Goal: Communication & Community: Share content

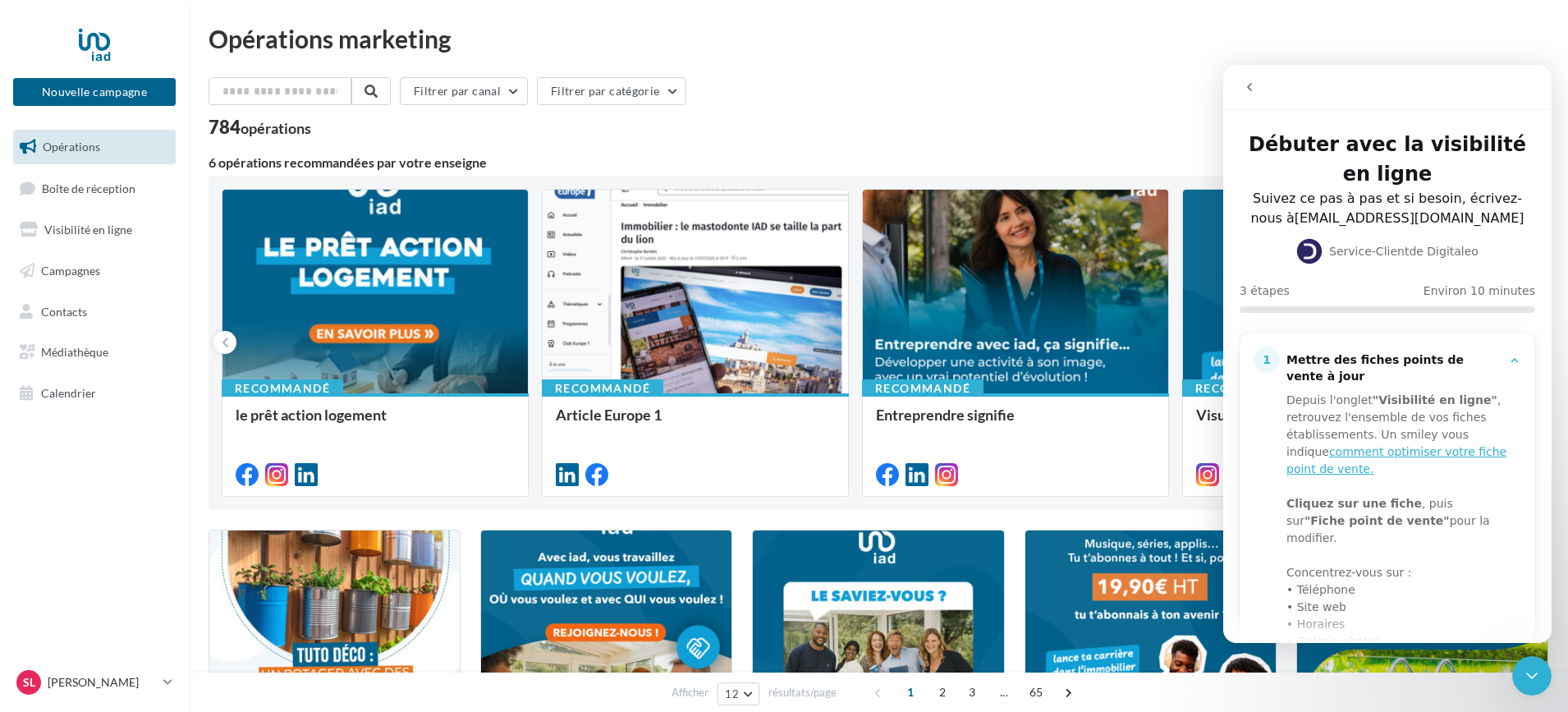
click at [960, 34] on div "Opérations marketing" at bounding box center [878, 39] width 1340 height 25
click at [105, 683] on p "[PERSON_NAME]" at bounding box center [102, 682] width 109 height 16
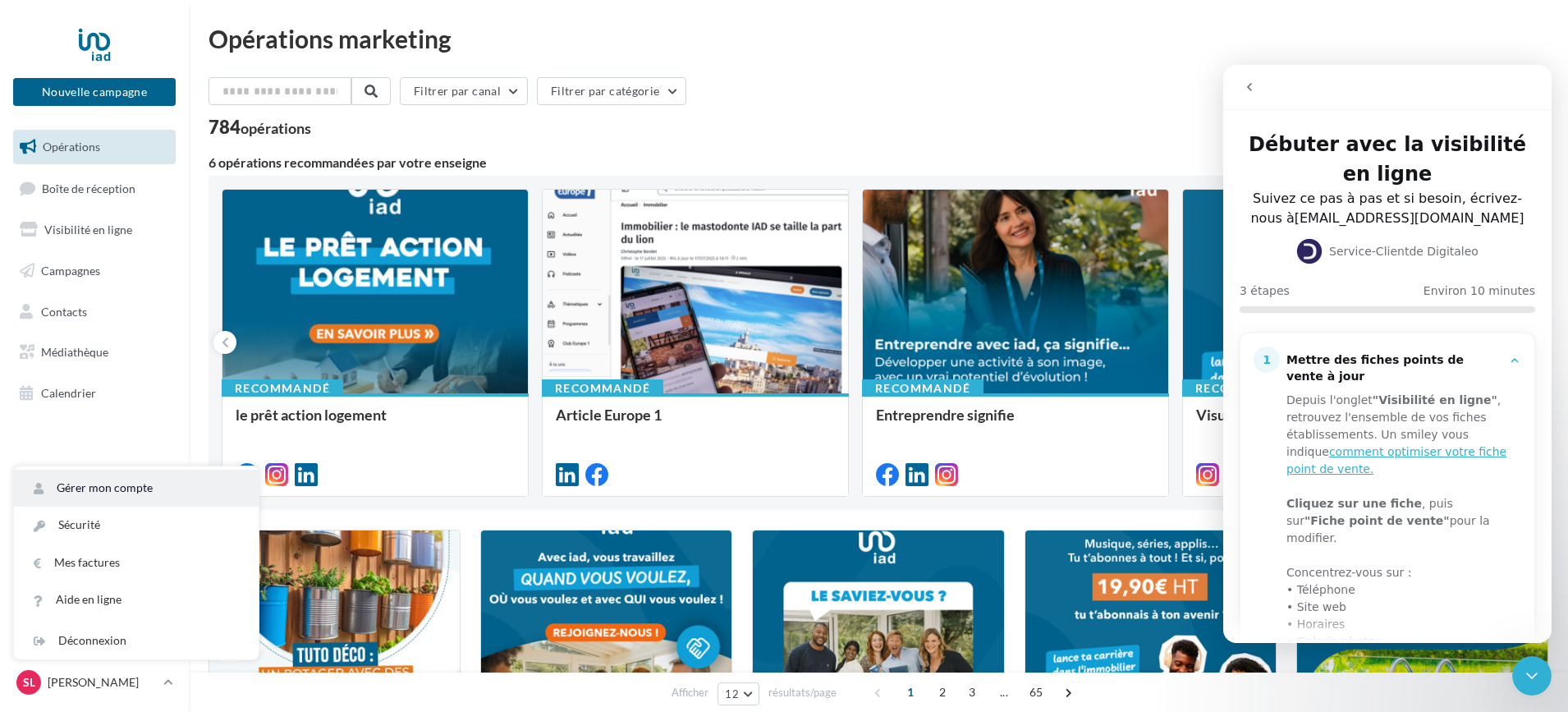
click at [133, 482] on link "Gérer mon compte" at bounding box center [136, 488] width 244 height 37
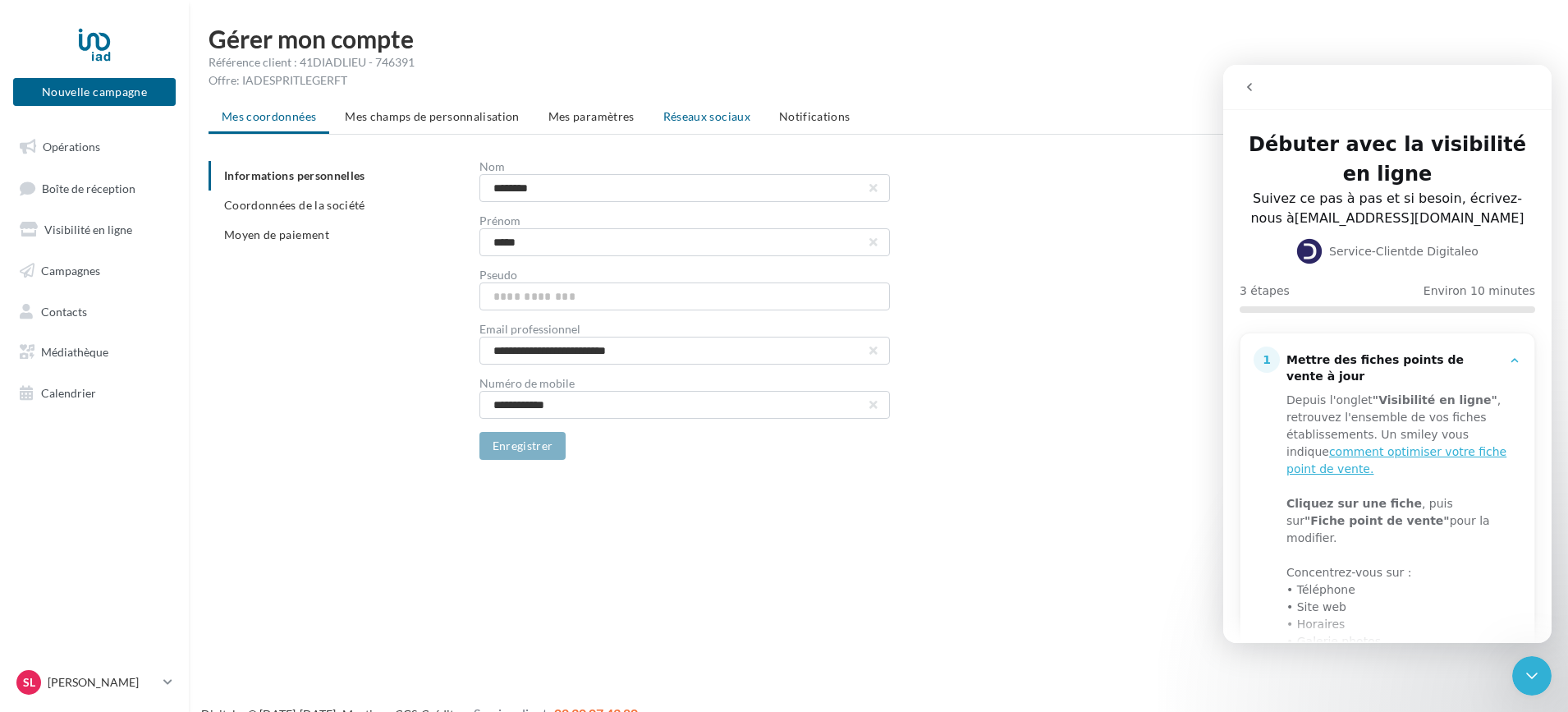
click at [711, 115] on span "Réseaux sociaux" at bounding box center [706, 115] width 87 height 14
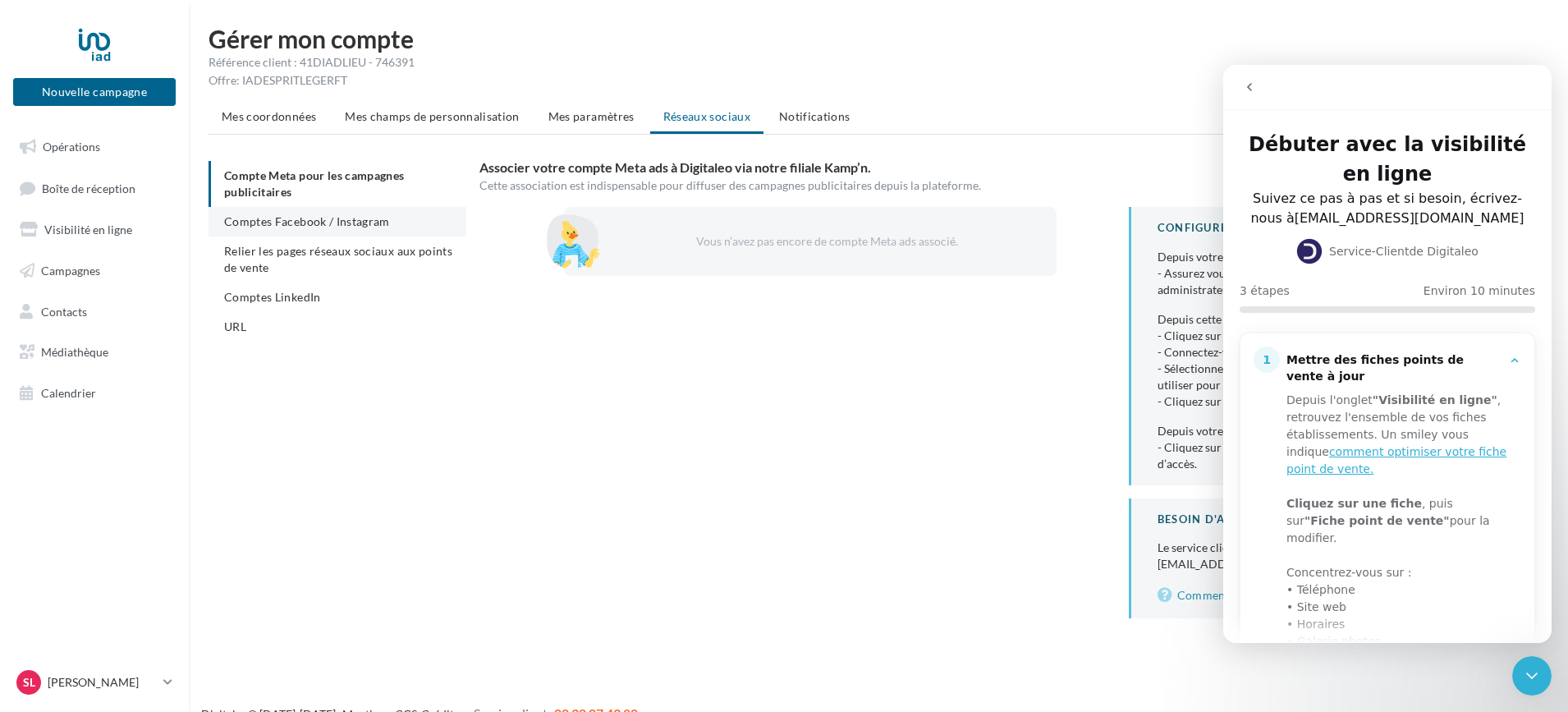
click at [324, 222] on span "Comptes Facebook / Instagram" at bounding box center [307, 221] width 166 height 14
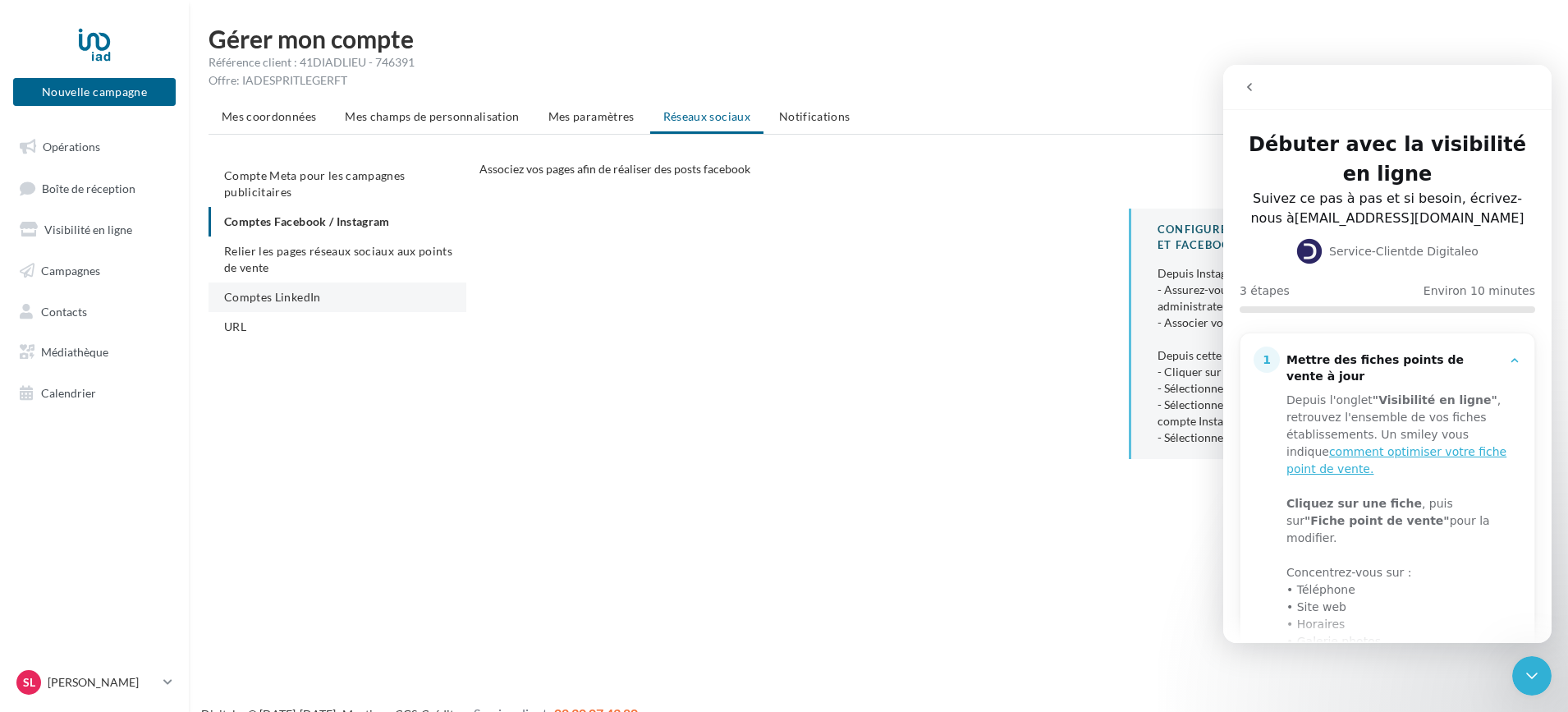
click at [266, 298] on span "Comptes LinkedIn" at bounding box center [273, 297] width 97 height 14
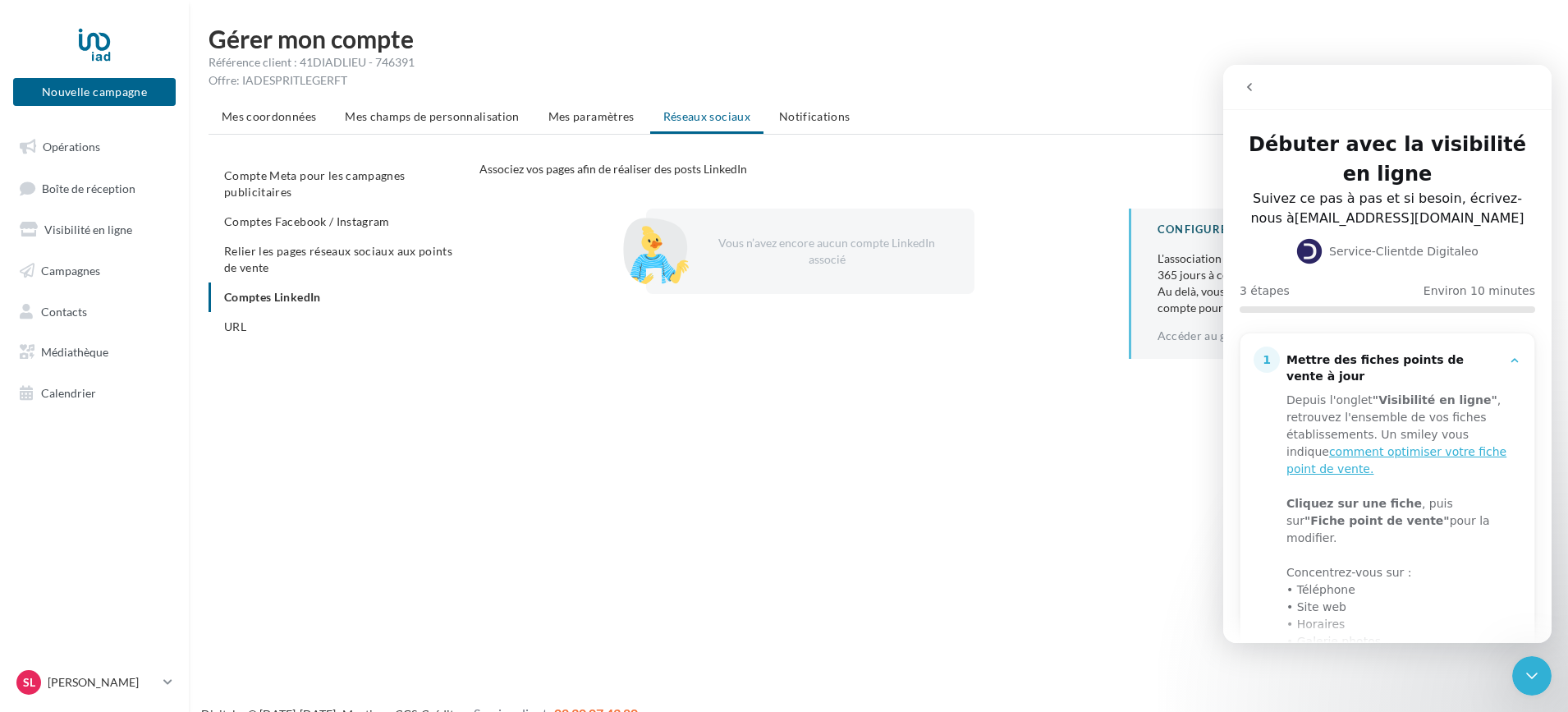
click at [1536, 672] on icon "Fermer le Messenger Intercom" at bounding box center [1532, 676] width 20 height 20
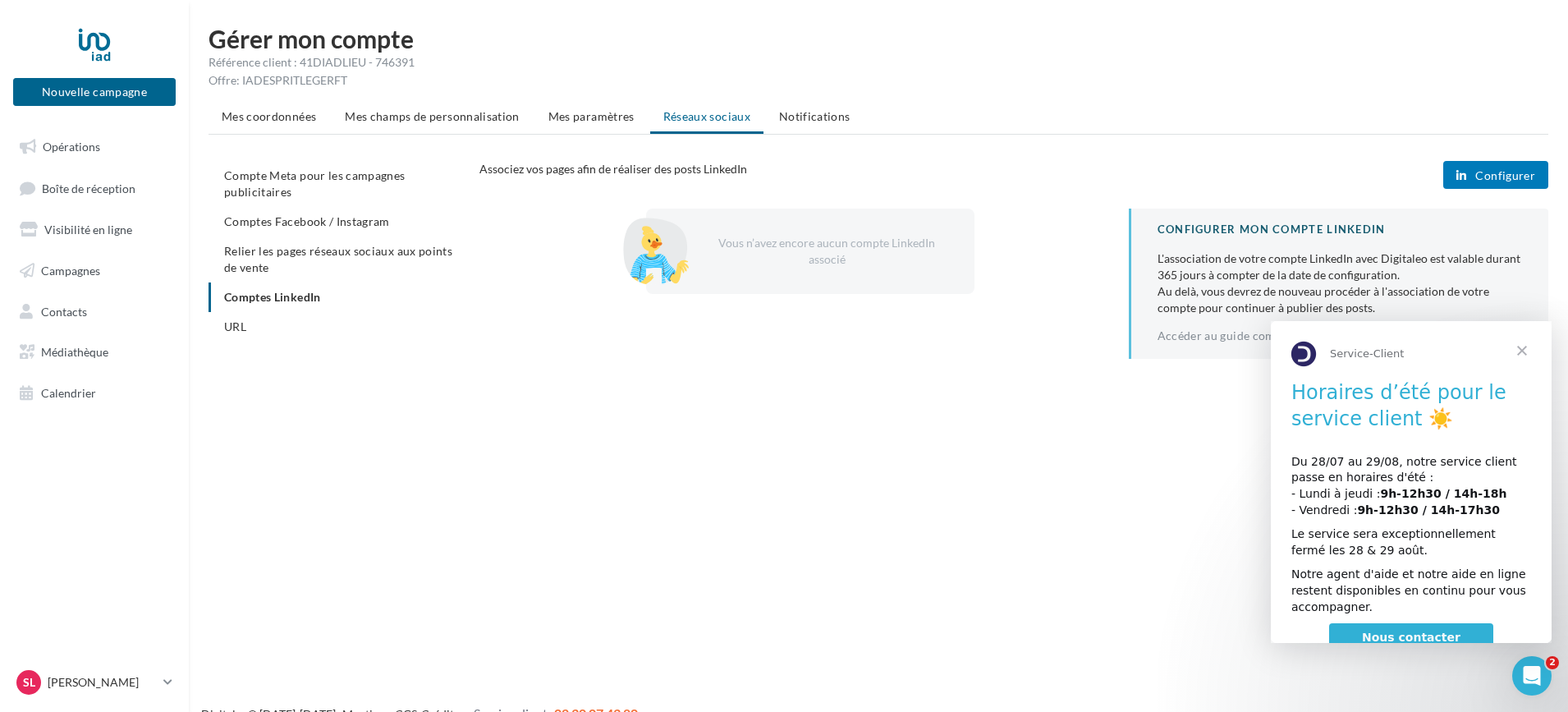
click at [1499, 171] on span "Configurer" at bounding box center [1505, 176] width 60 height 13
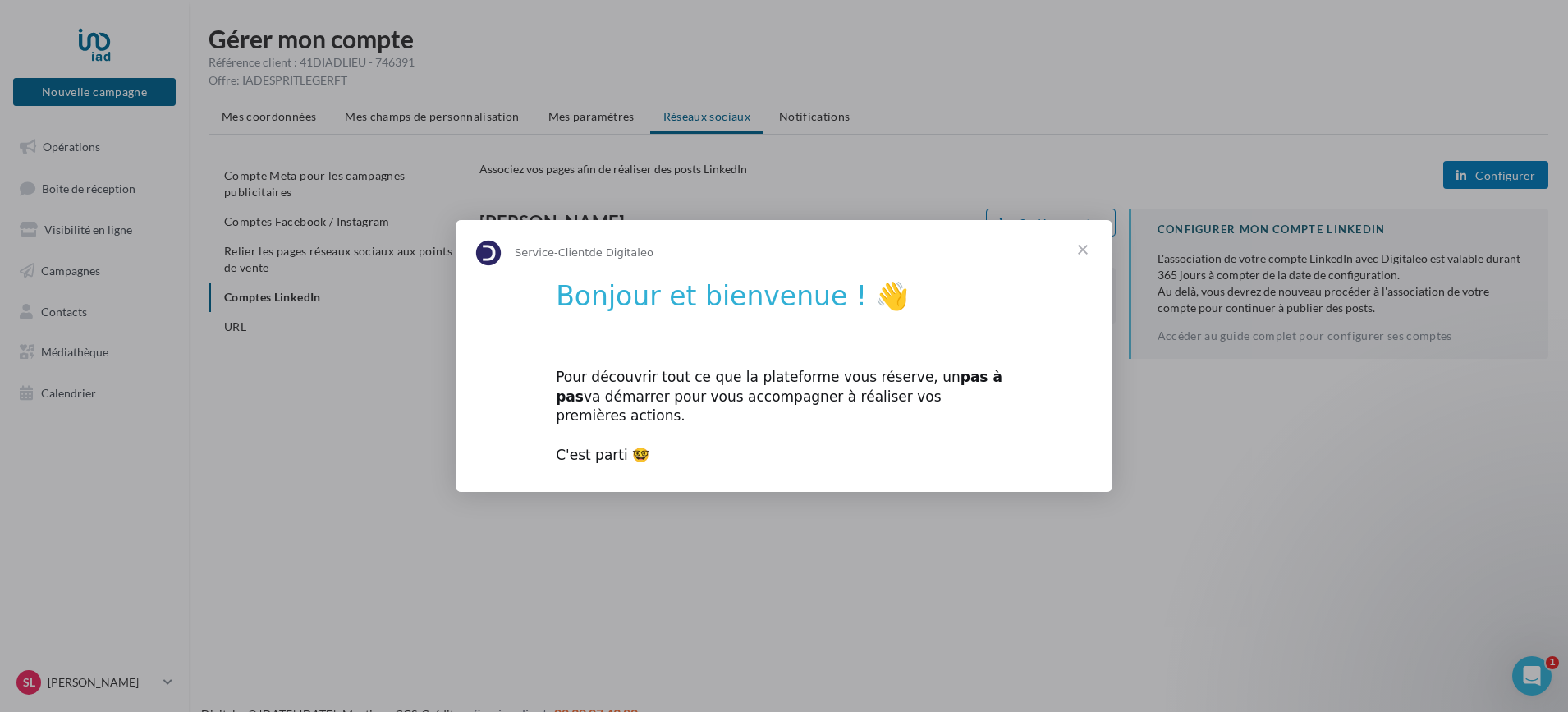
click at [1069, 261] on span "Fermer" at bounding box center [1083, 250] width 59 height 59
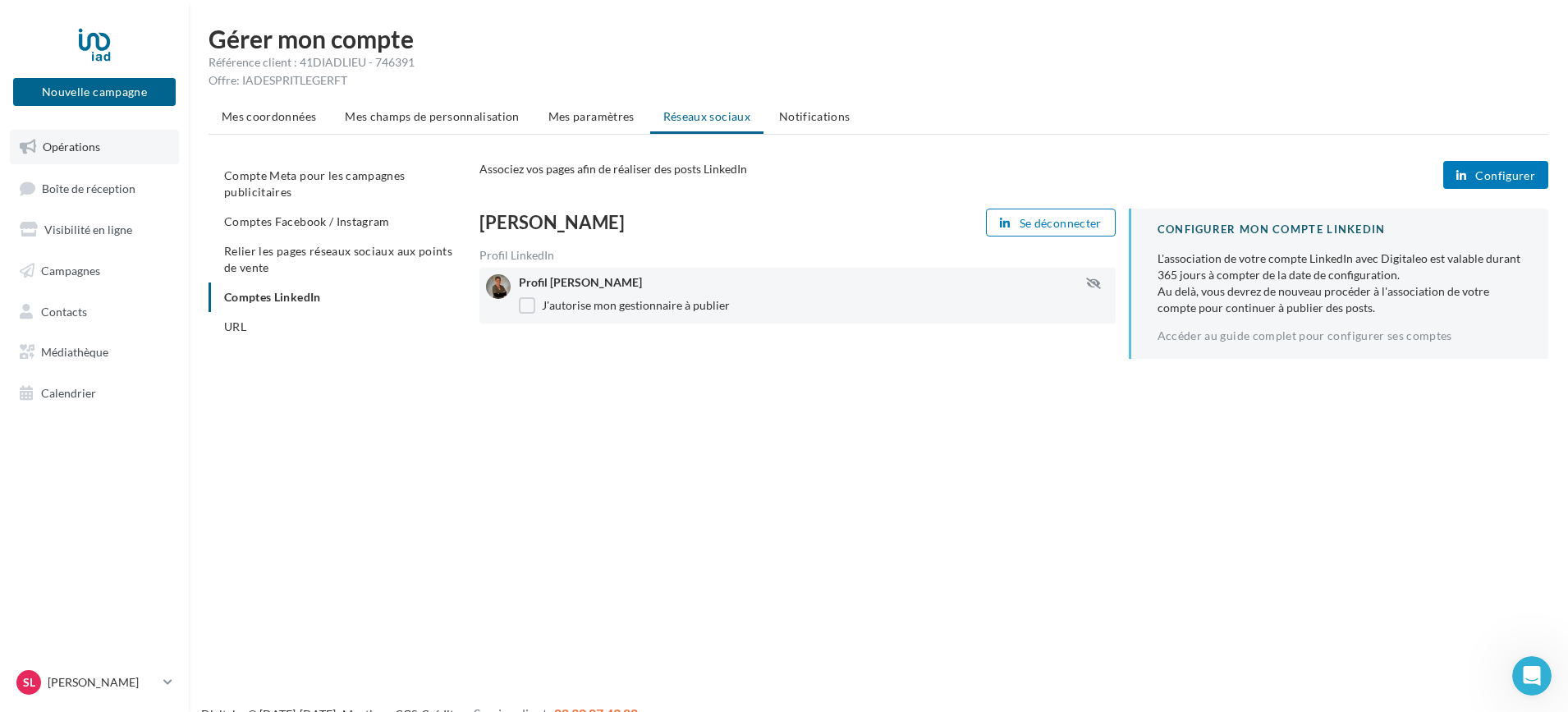
click at [79, 133] on link "Opérations" at bounding box center [93, 147] width 169 height 34
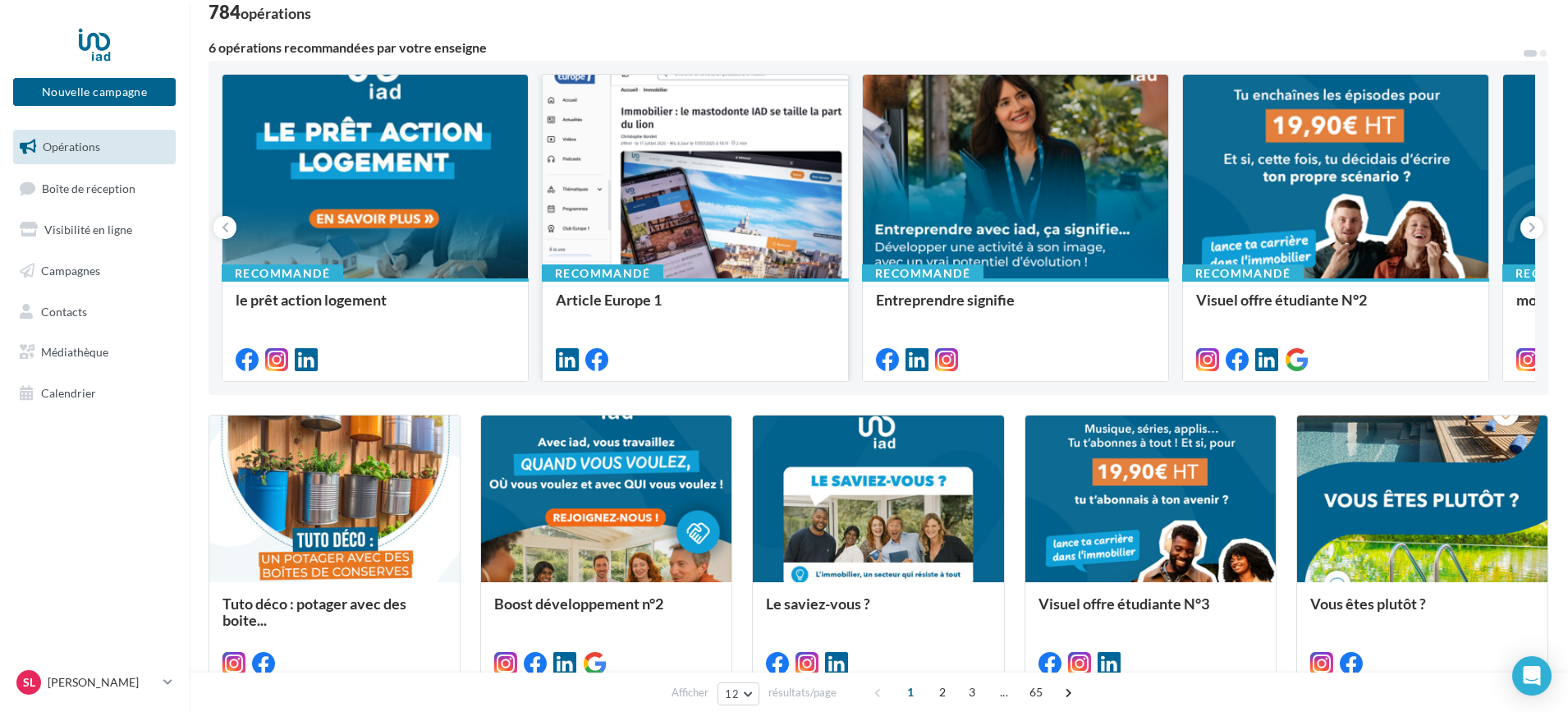
scroll to position [164, 0]
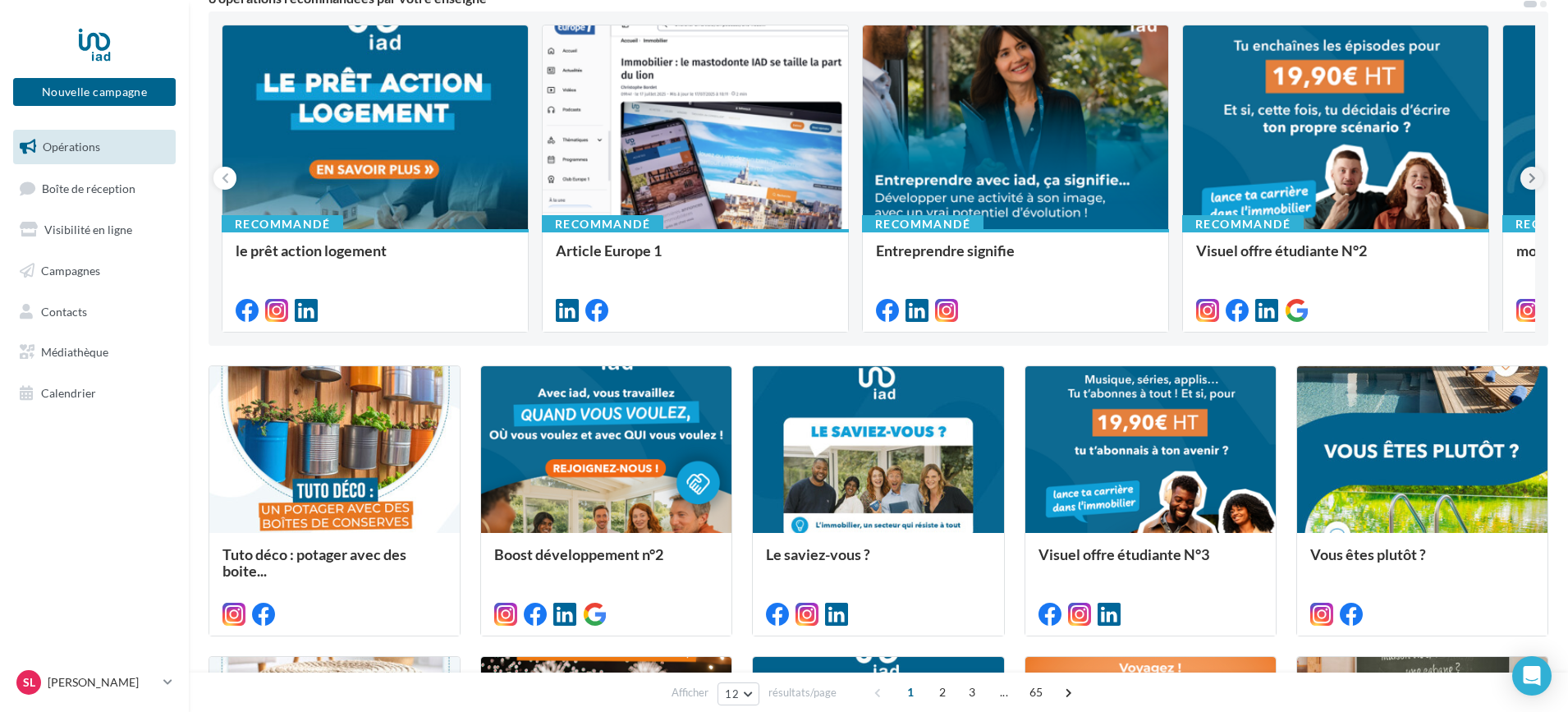
click at [1532, 174] on icon at bounding box center [1533, 178] width 8 height 16
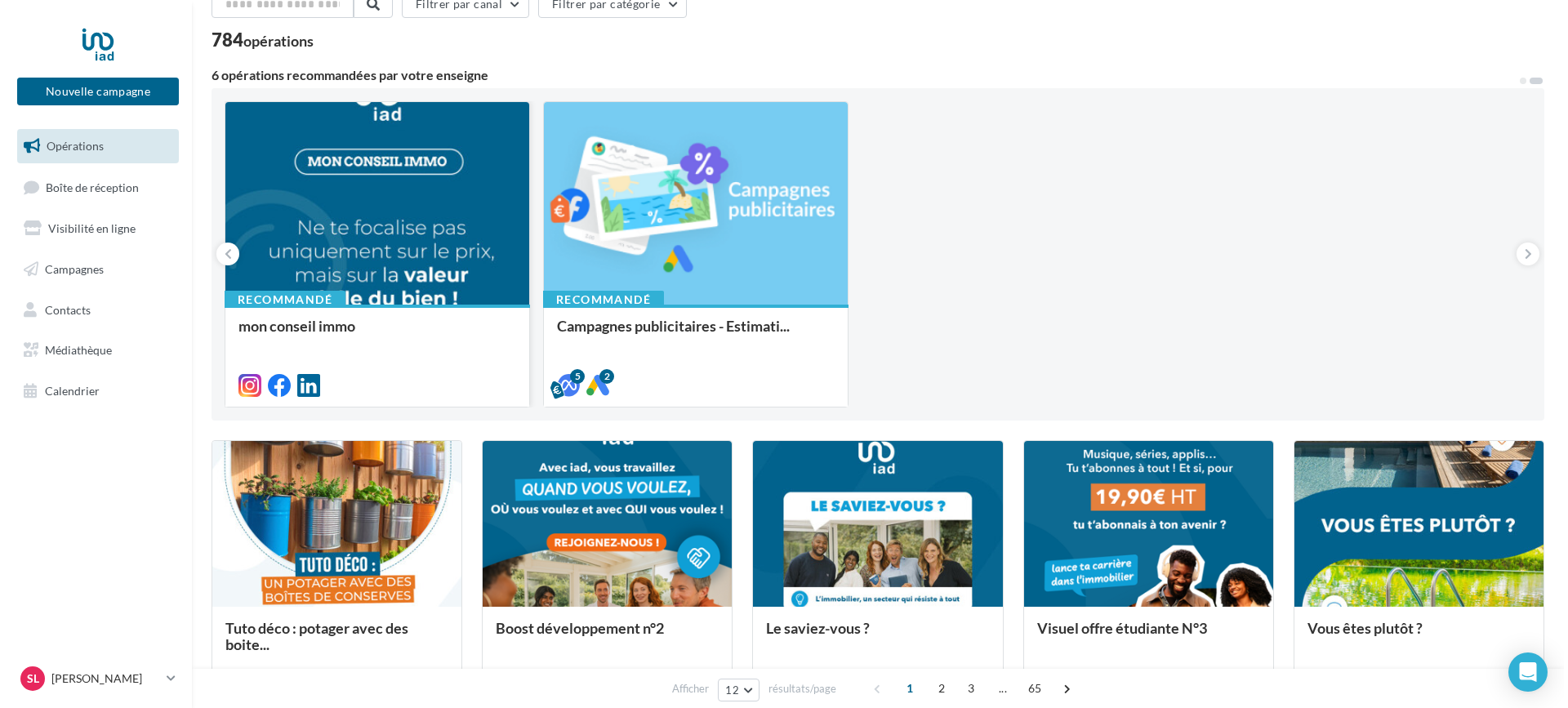
scroll to position [82, 0]
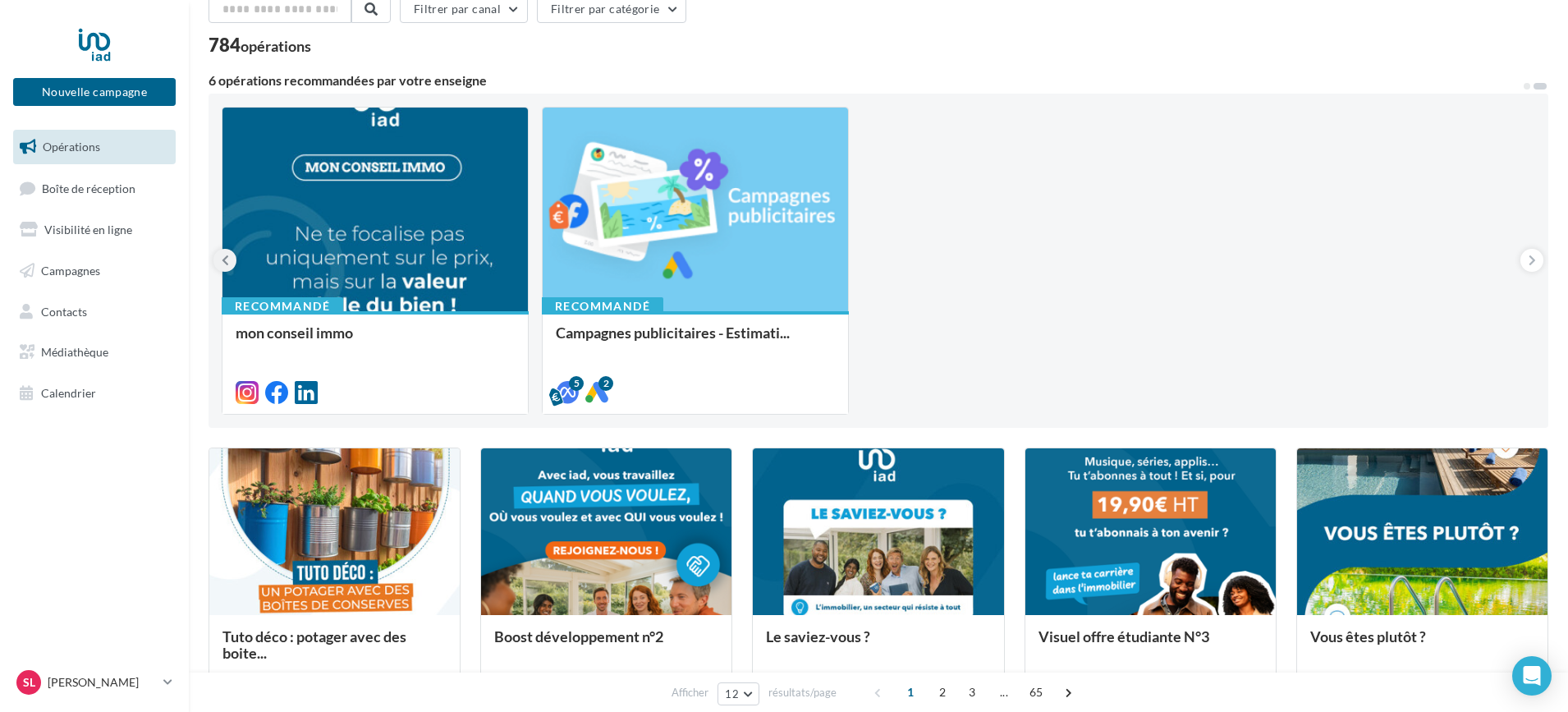
click at [227, 258] on icon at bounding box center [225, 260] width 8 height 16
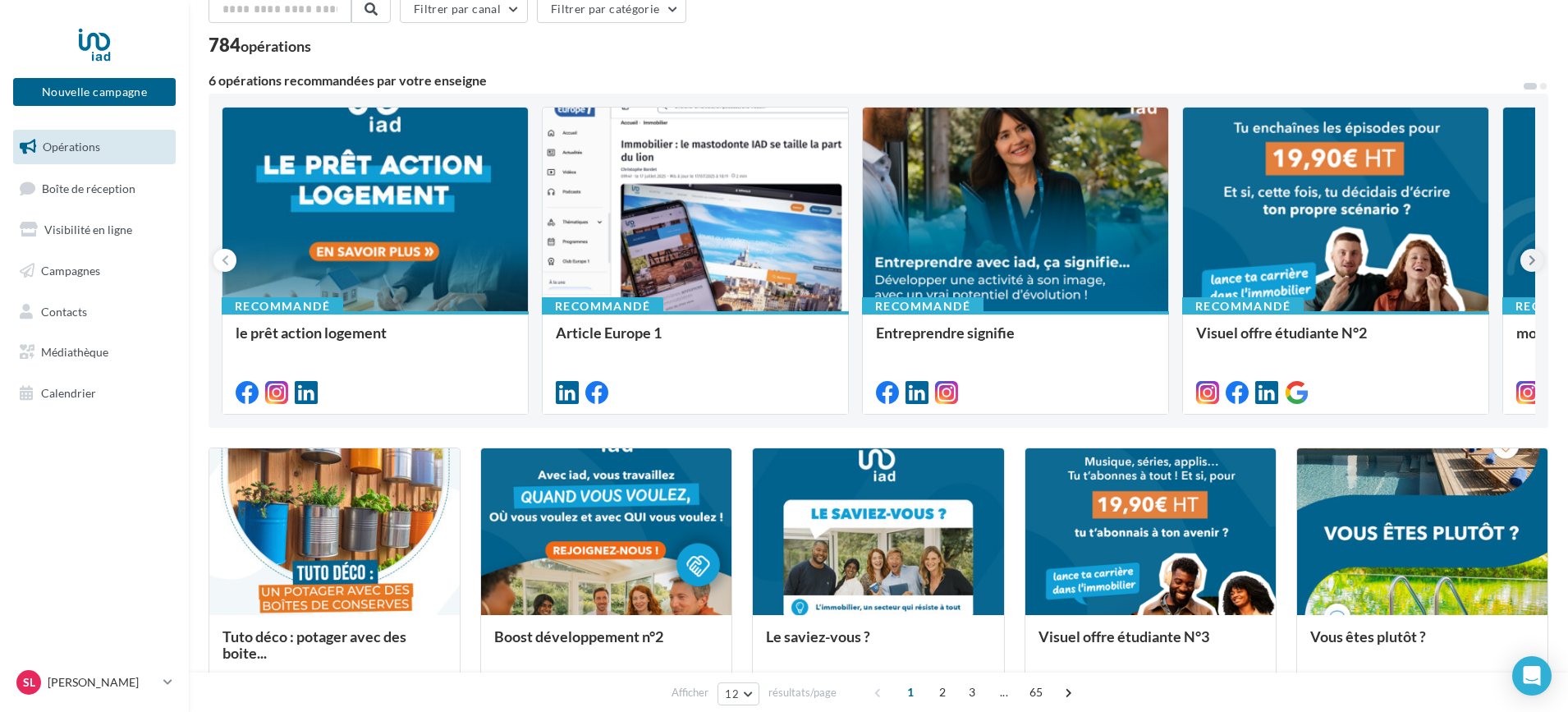
click at [1535, 262] on icon at bounding box center [1533, 260] width 8 height 16
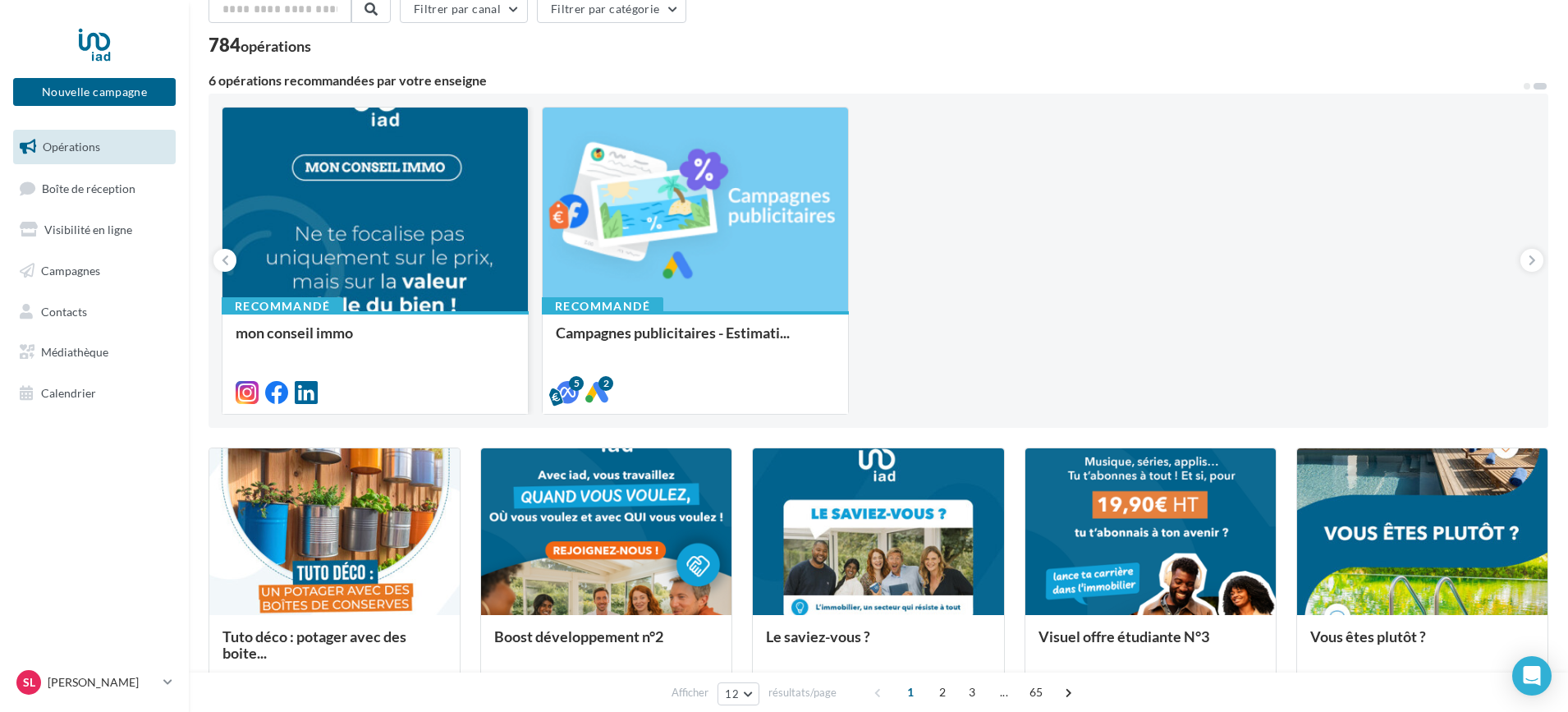
click at [384, 220] on div at bounding box center [375, 210] width 305 height 205
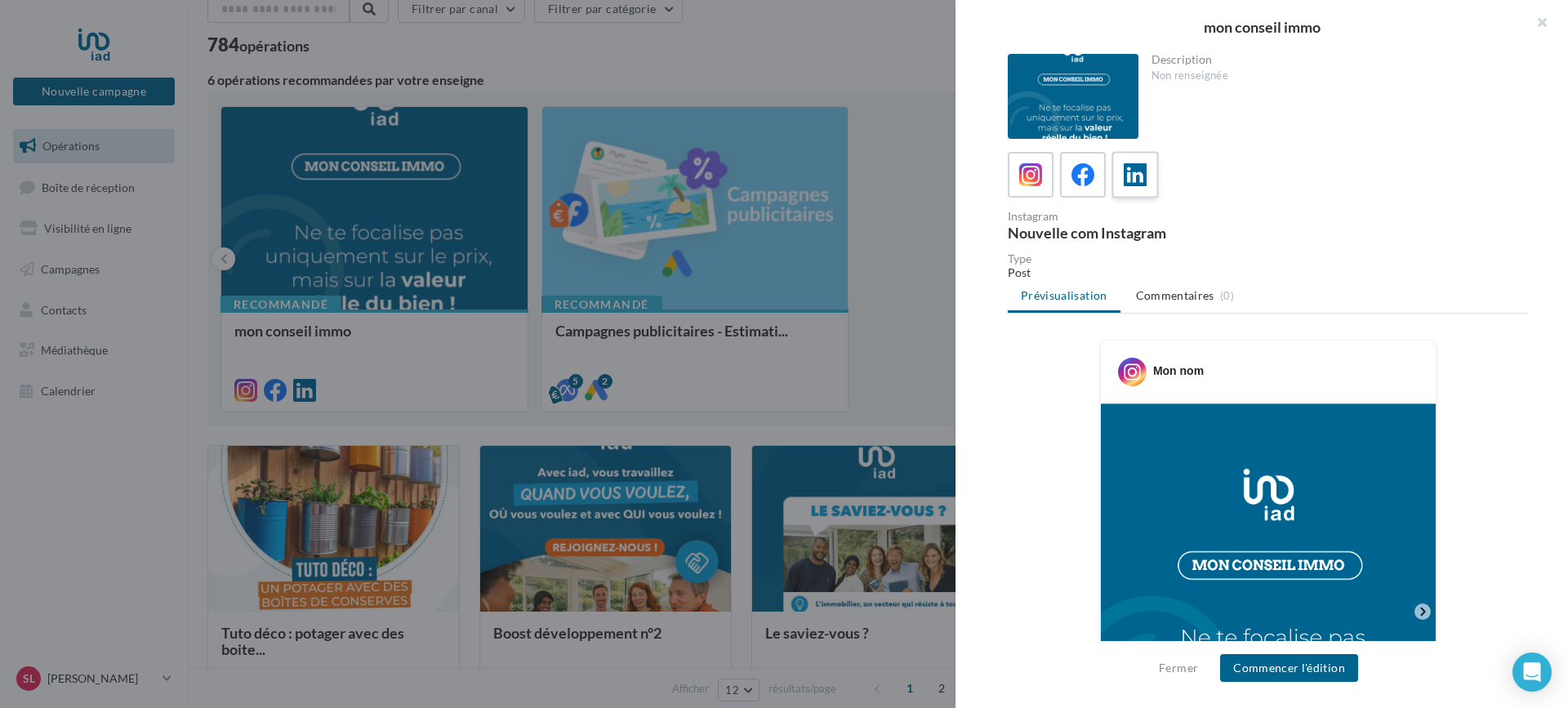
click at [1139, 168] on icon at bounding box center [1135, 175] width 24 height 24
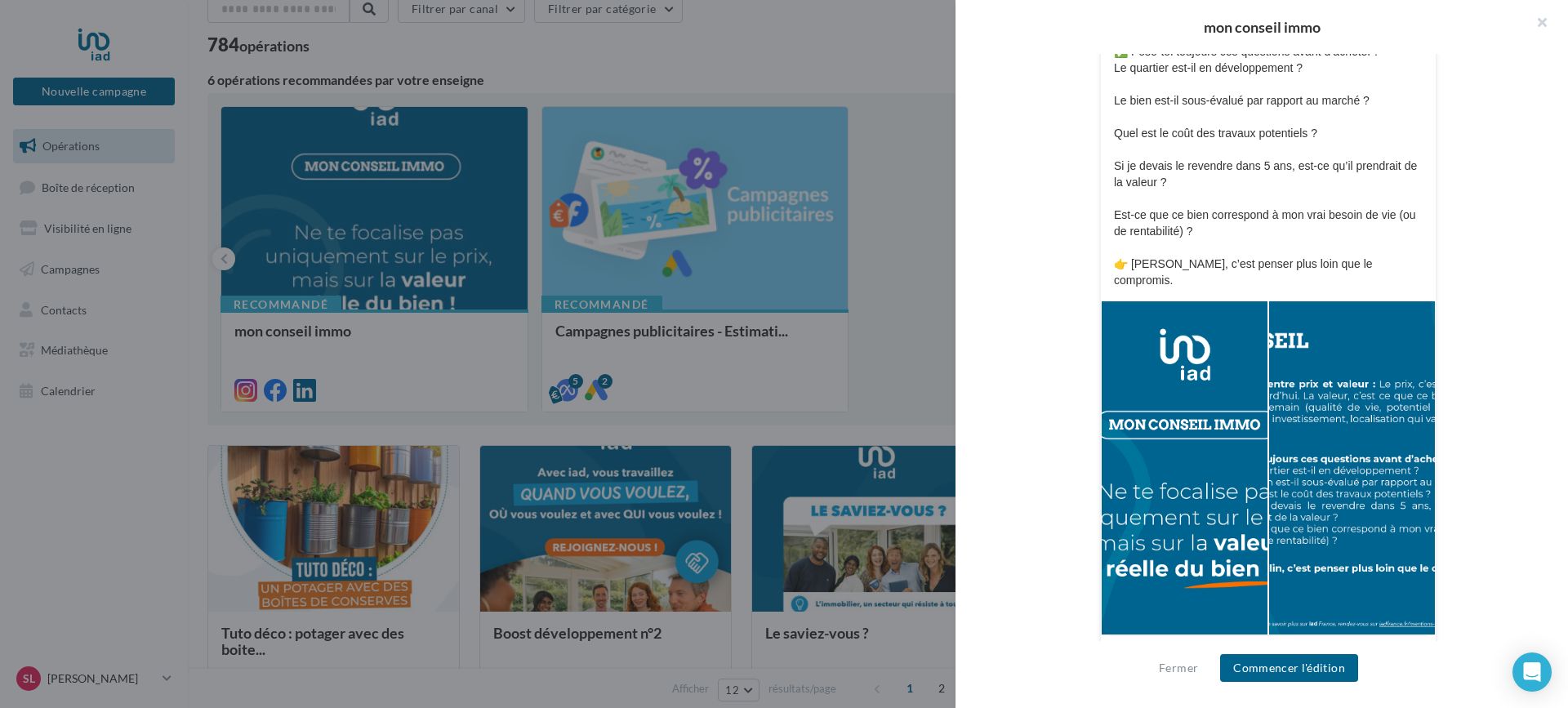
scroll to position [518, 0]
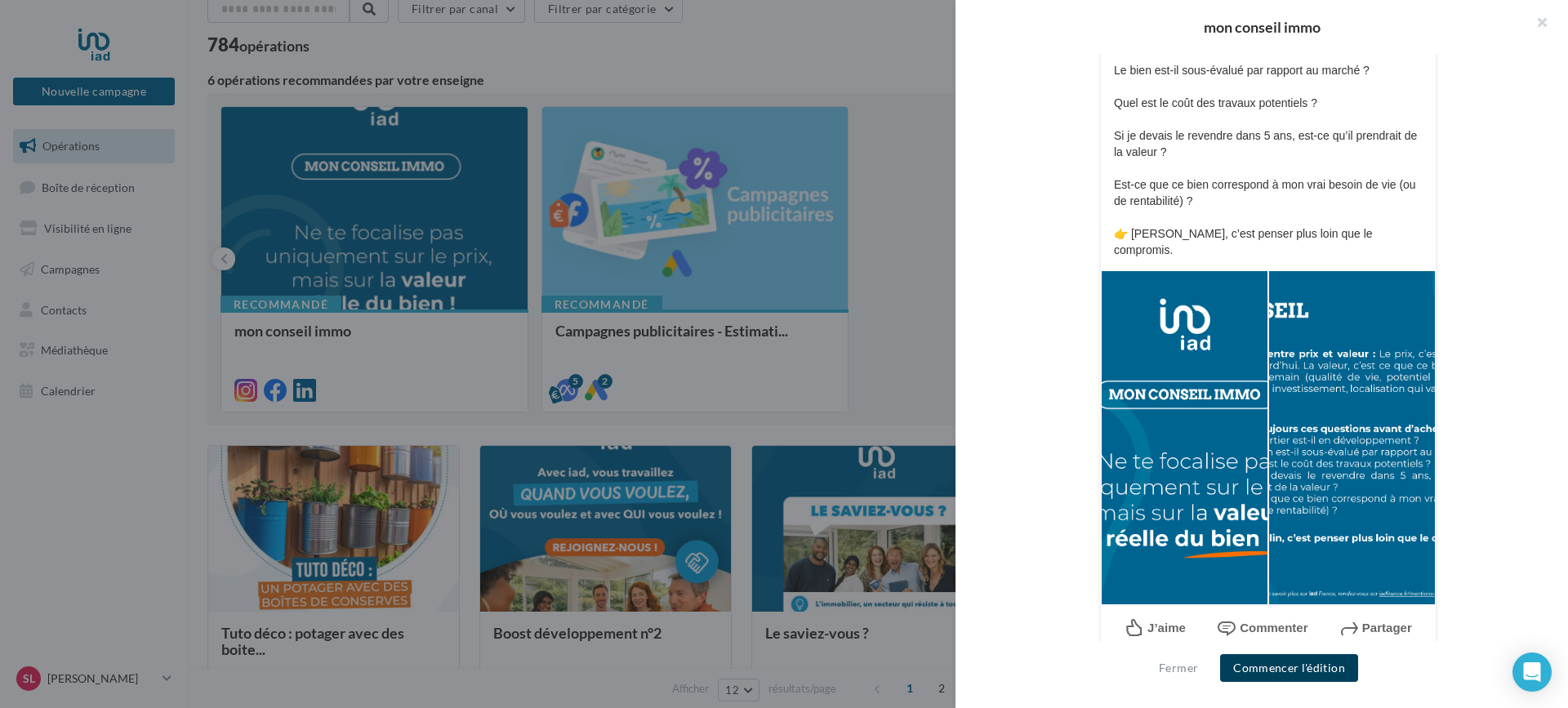
click at [1300, 668] on button "Commencer l'édition" at bounding box center [1289, 667] width 138 height 28
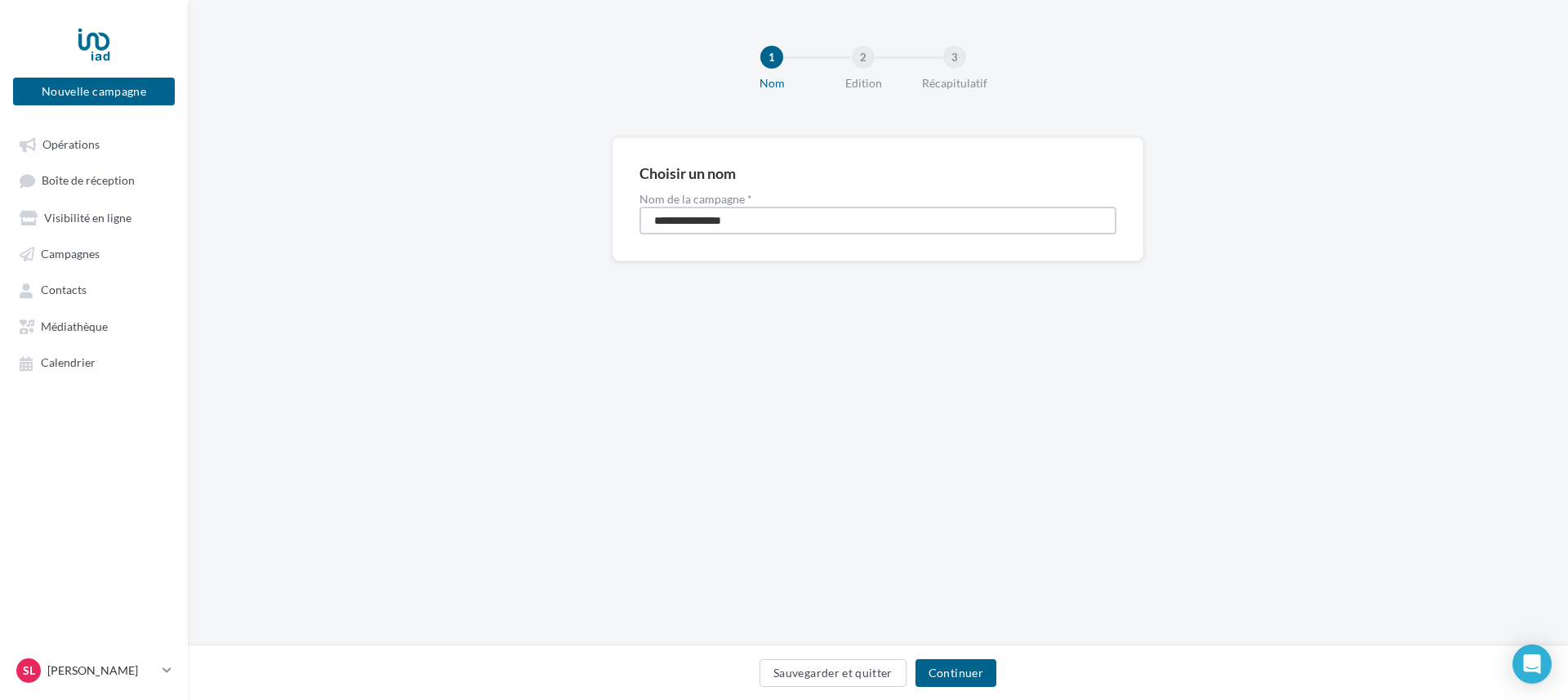
click at [761, 221] on input "**********" at bounding box center [878, 220] width 477 height 28
type input "**********"
click at [962, 669] on button "Continuer" at bounding box center [956, 672] width 81 height 28
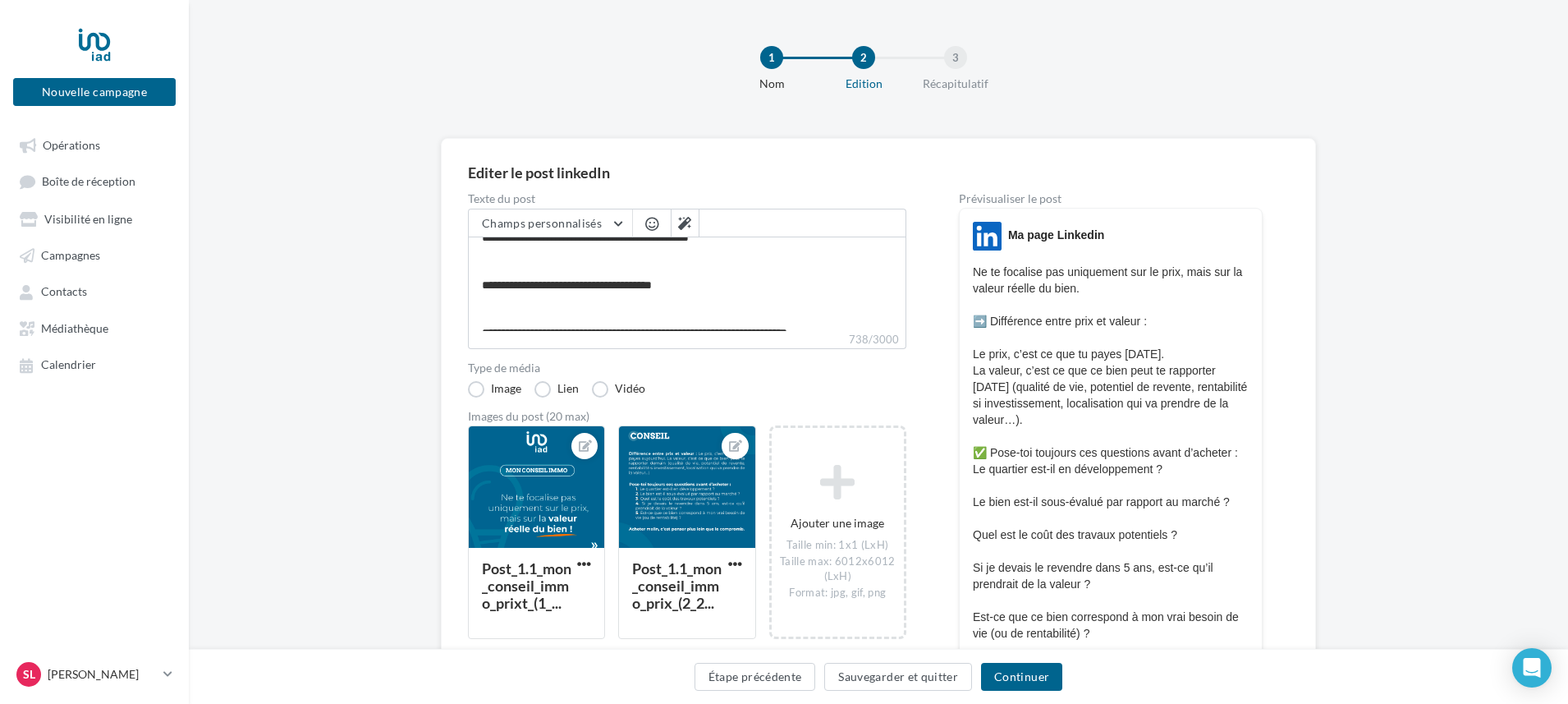
scroll to position [331, 0]
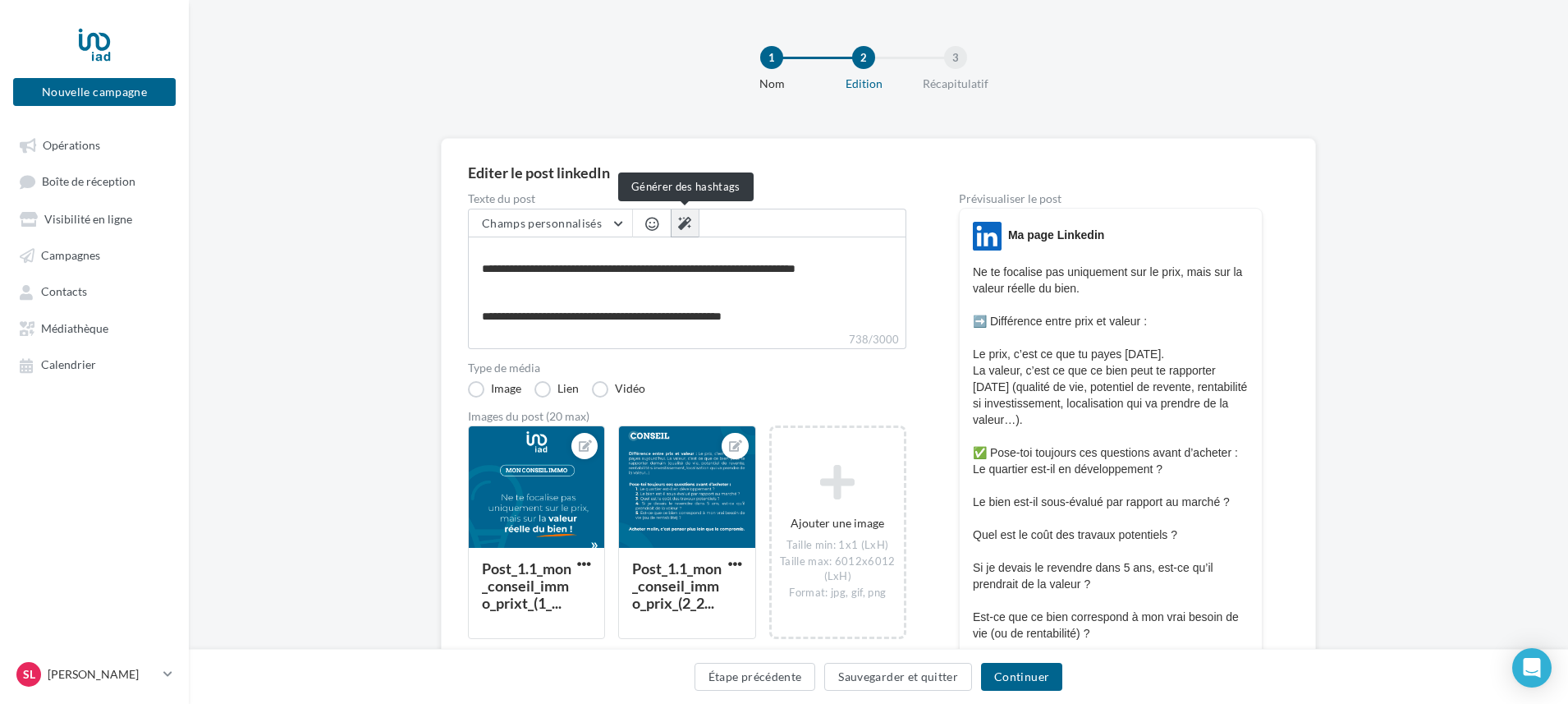
click at [684, 224] on icon at bounding box center [685, 223] width 13 height 13
type textarea "**********"
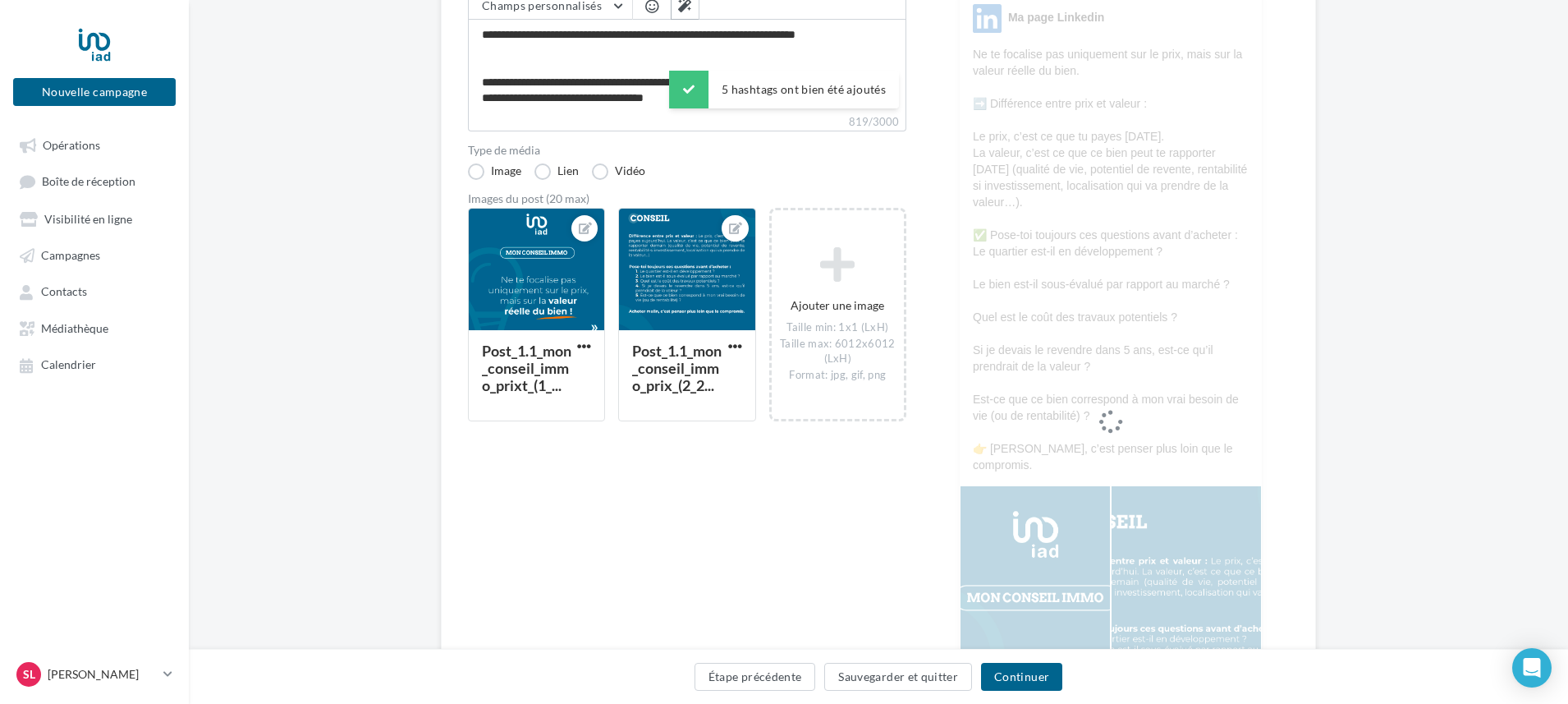
scroll to position [246, 0]
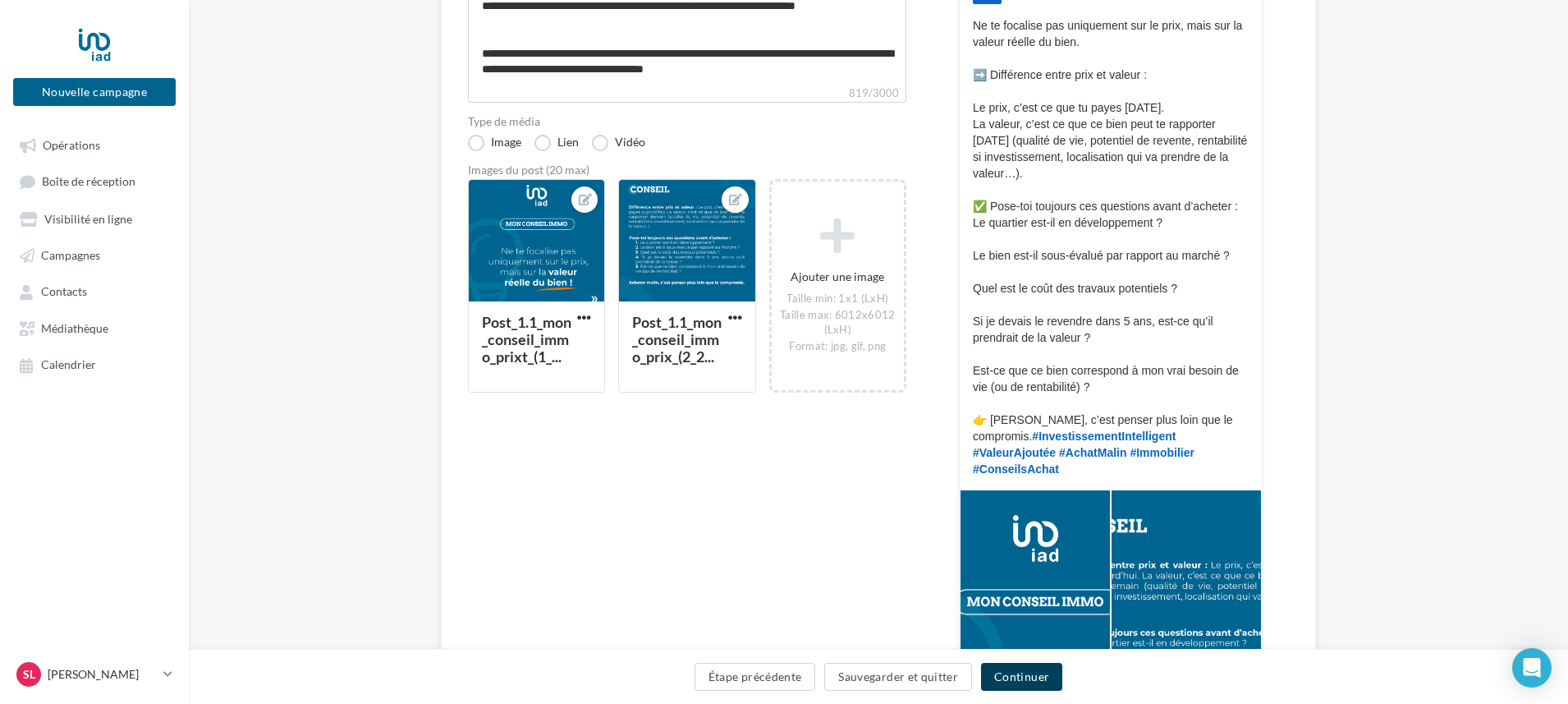
click at [1024, 674] on button "Continuer" at bounding box center [1021, 676] width 81 height 28
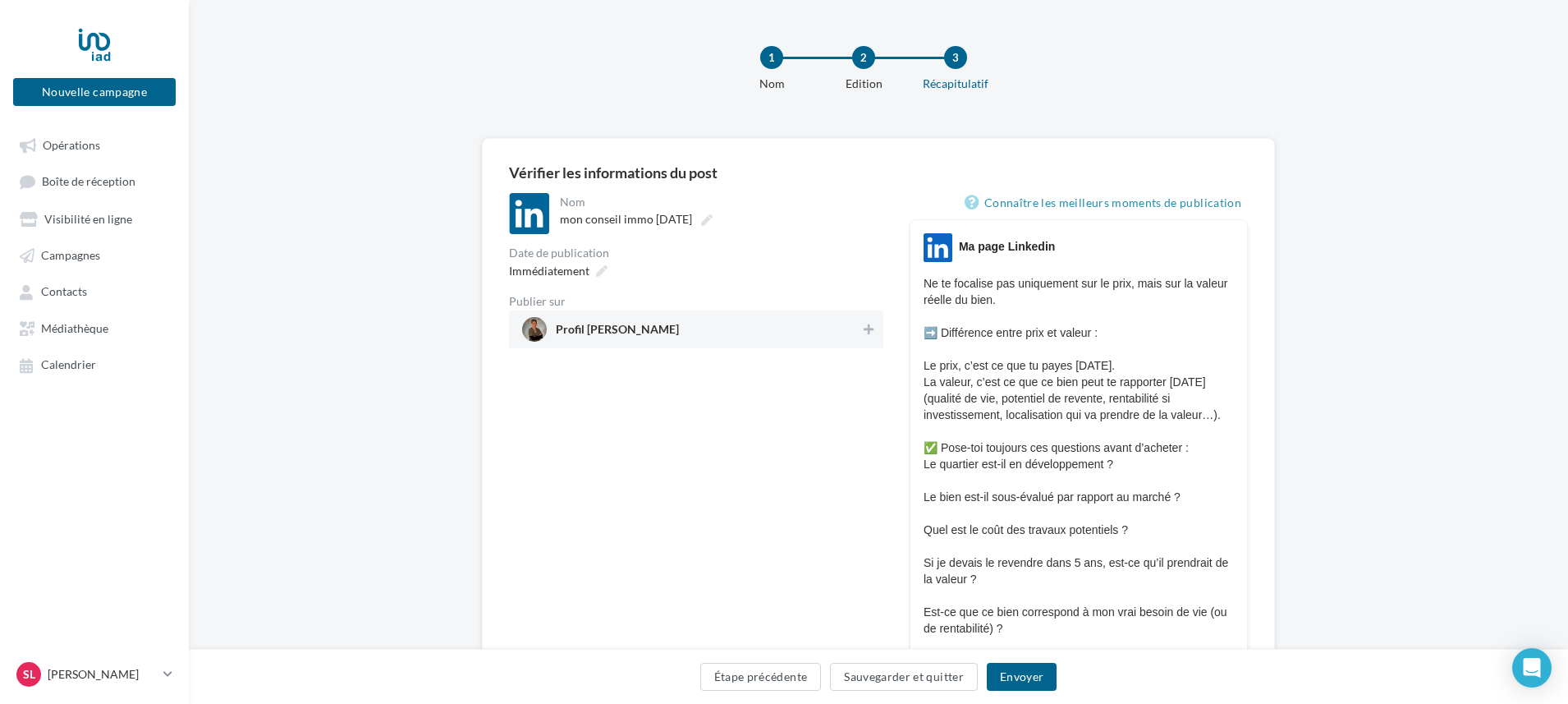
click at [1488, 137] on div "1 Nom 2 Edition 3 Récapitulatif" at bounding box center [878, 69] width 1379 height 138
click at [623, 326] on span "Profil [PERSON_NAME]" at bounding box center [617, 332] width 123 height 18
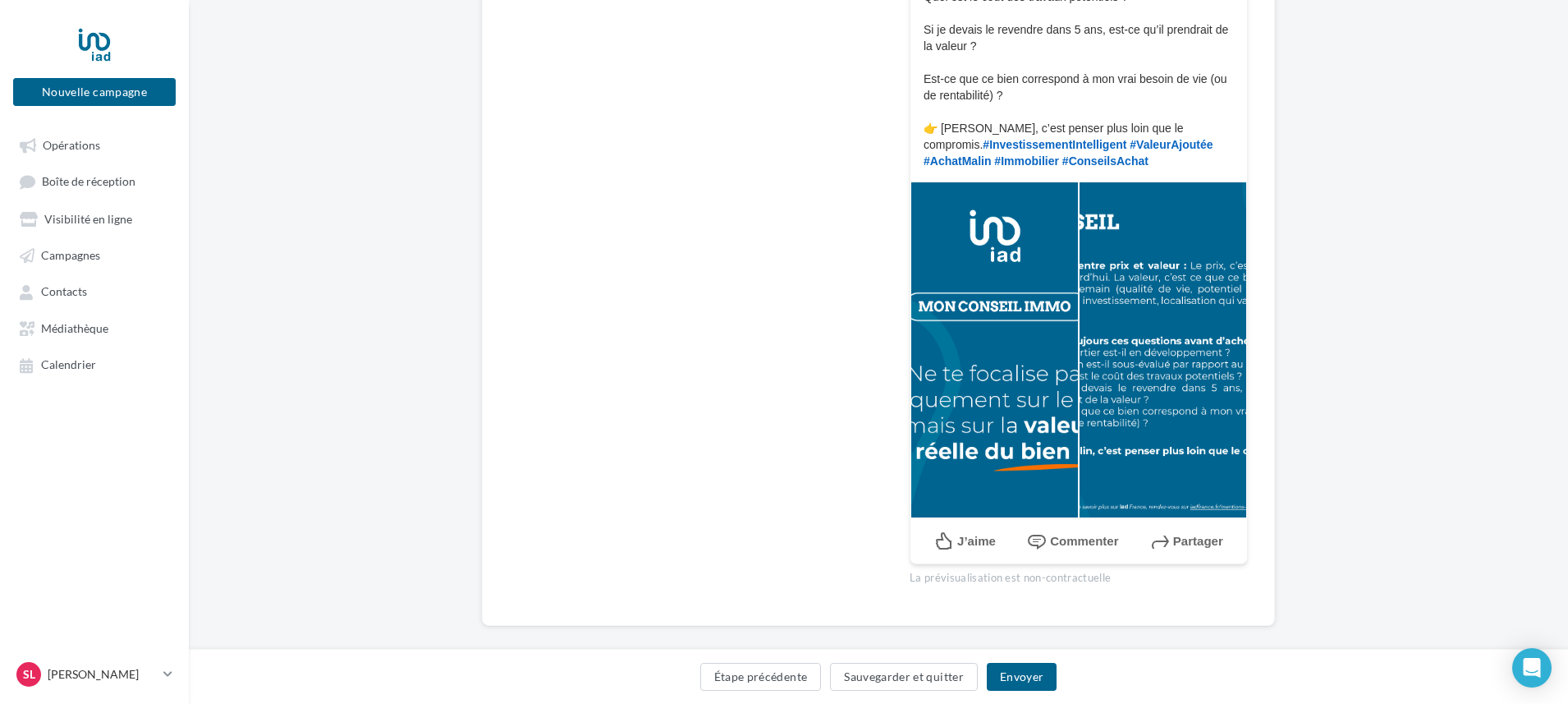
scroll to position [551, 0]
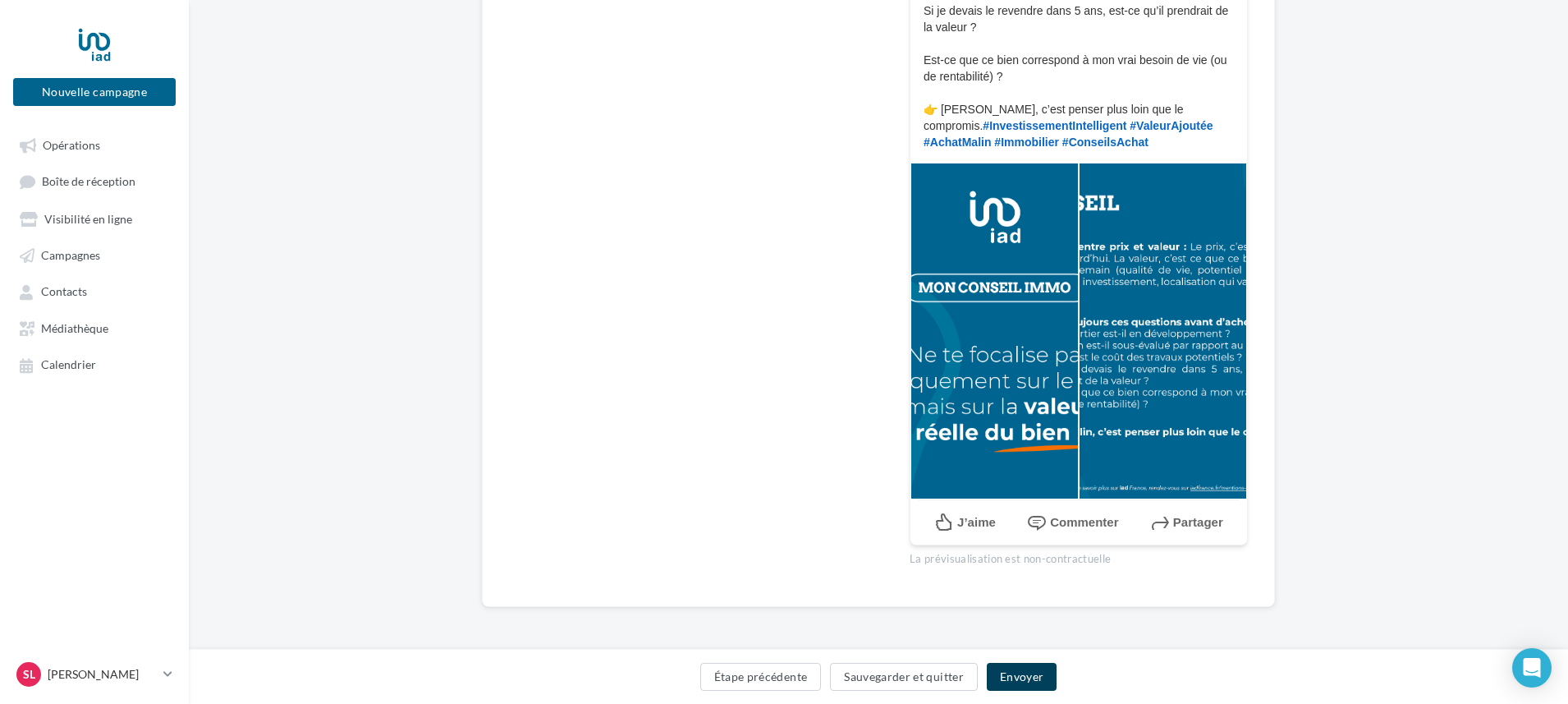
click at [1021, 673] on button "Envoyer" at bounding box center [1021, 676] width 70 height 28
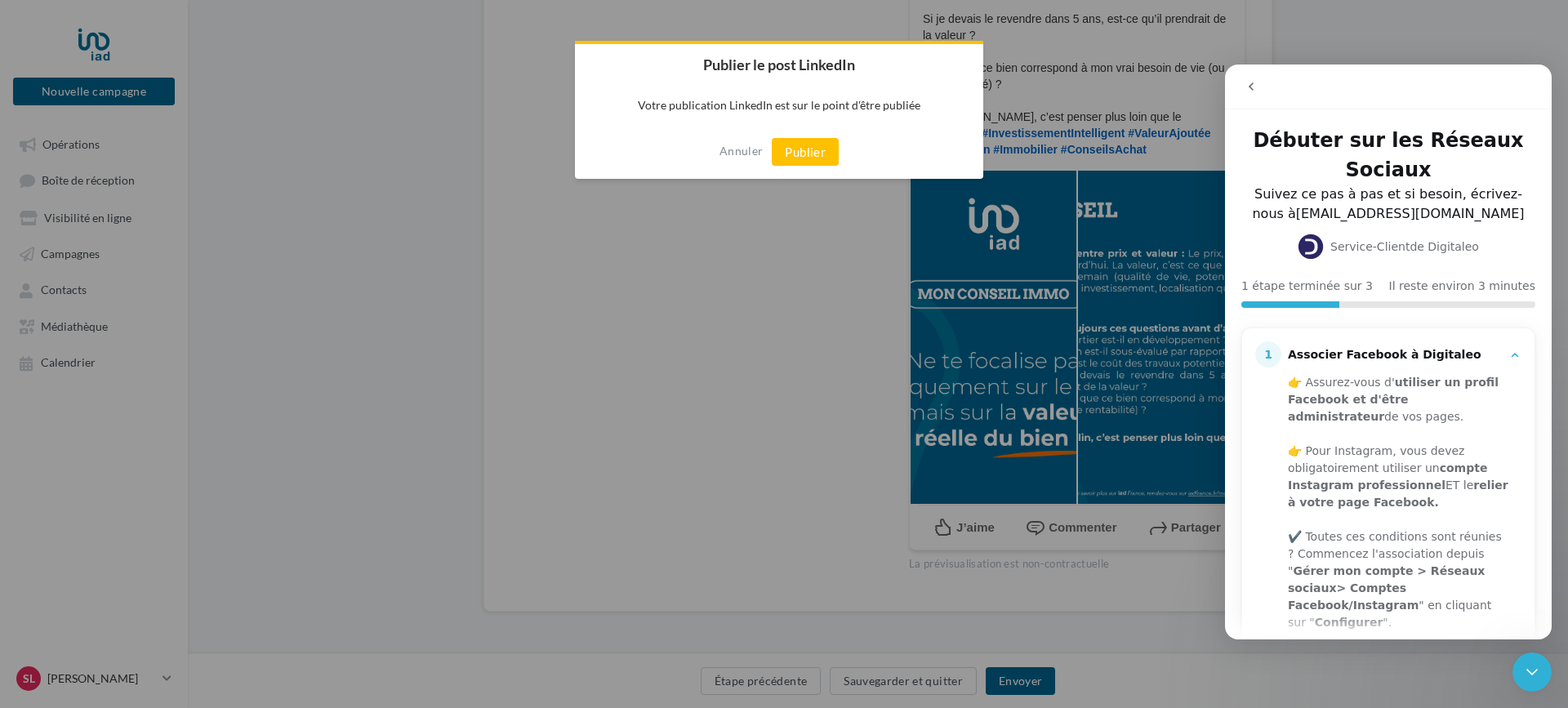
scroll to position [0, 0]
click at [806, 150] on button "Publier" at bounding box center [805, 151] width 67 height 28
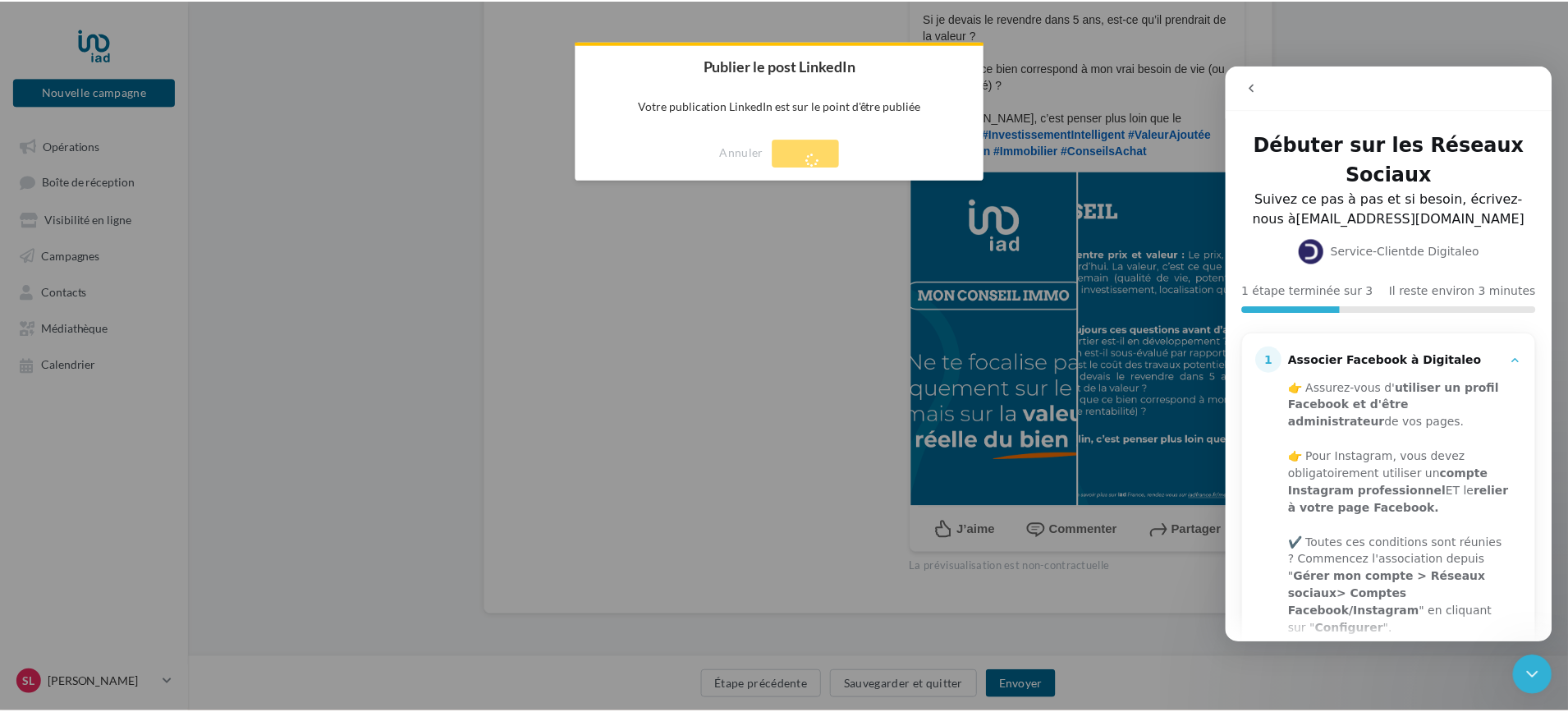
scroll to position [27, 0]
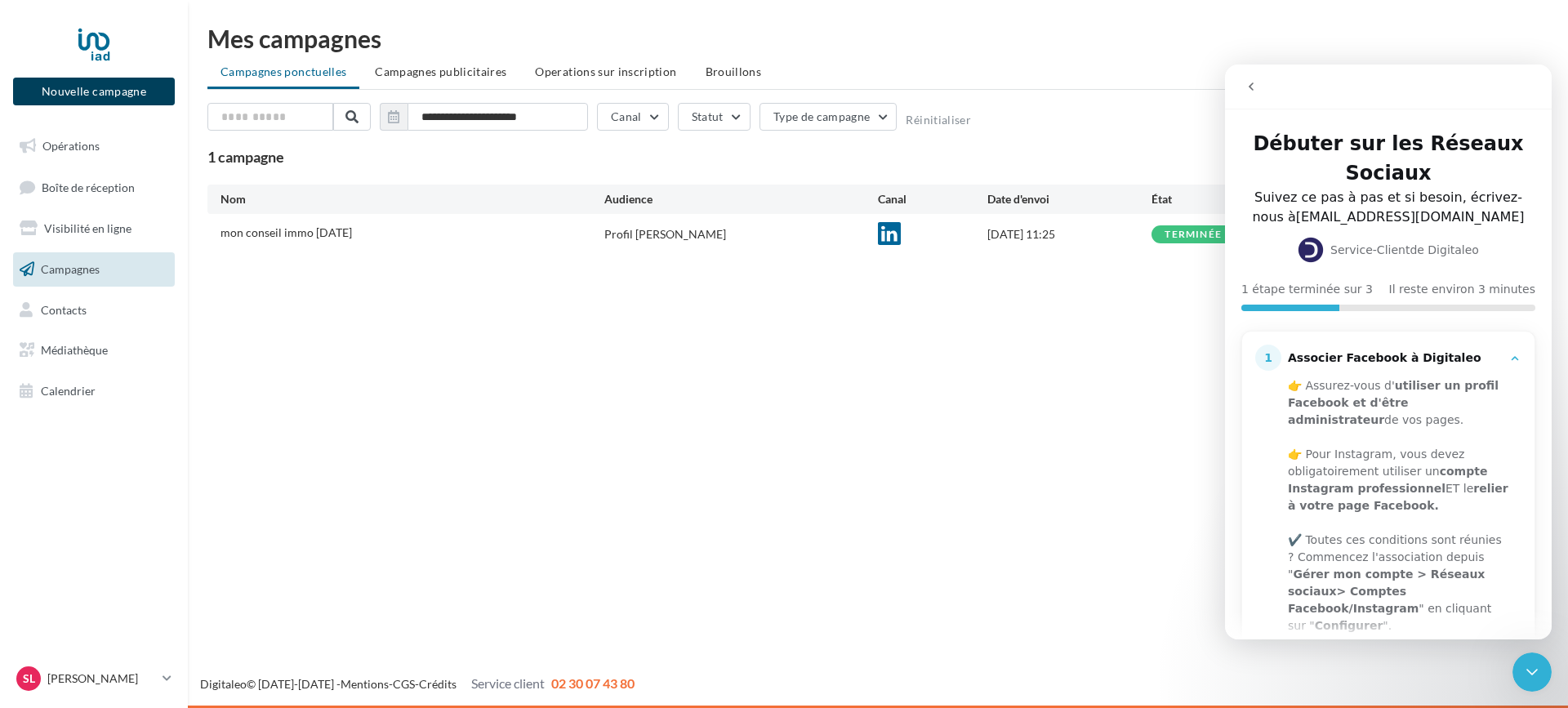
drag, startPoint x: 1483, startPoint y: 0, endPoint x: 107, endPoint y: 93, distance: 1379.1
click at [107, 93] on button "Nouvelle campagne" at bounding box center [94, 91] width 161 height 28
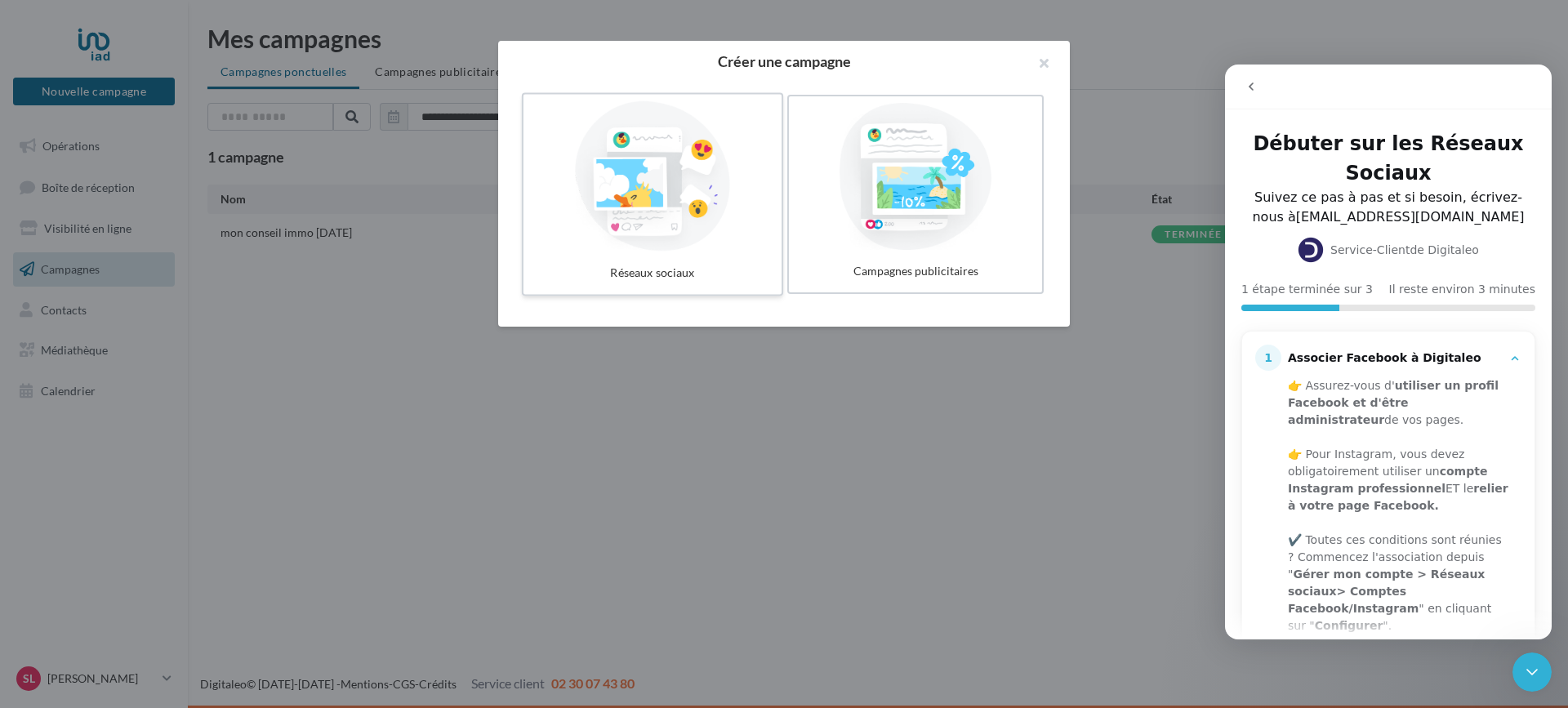
click at [648, 179] on div at bounding box center [653, 177] width 245 height 150
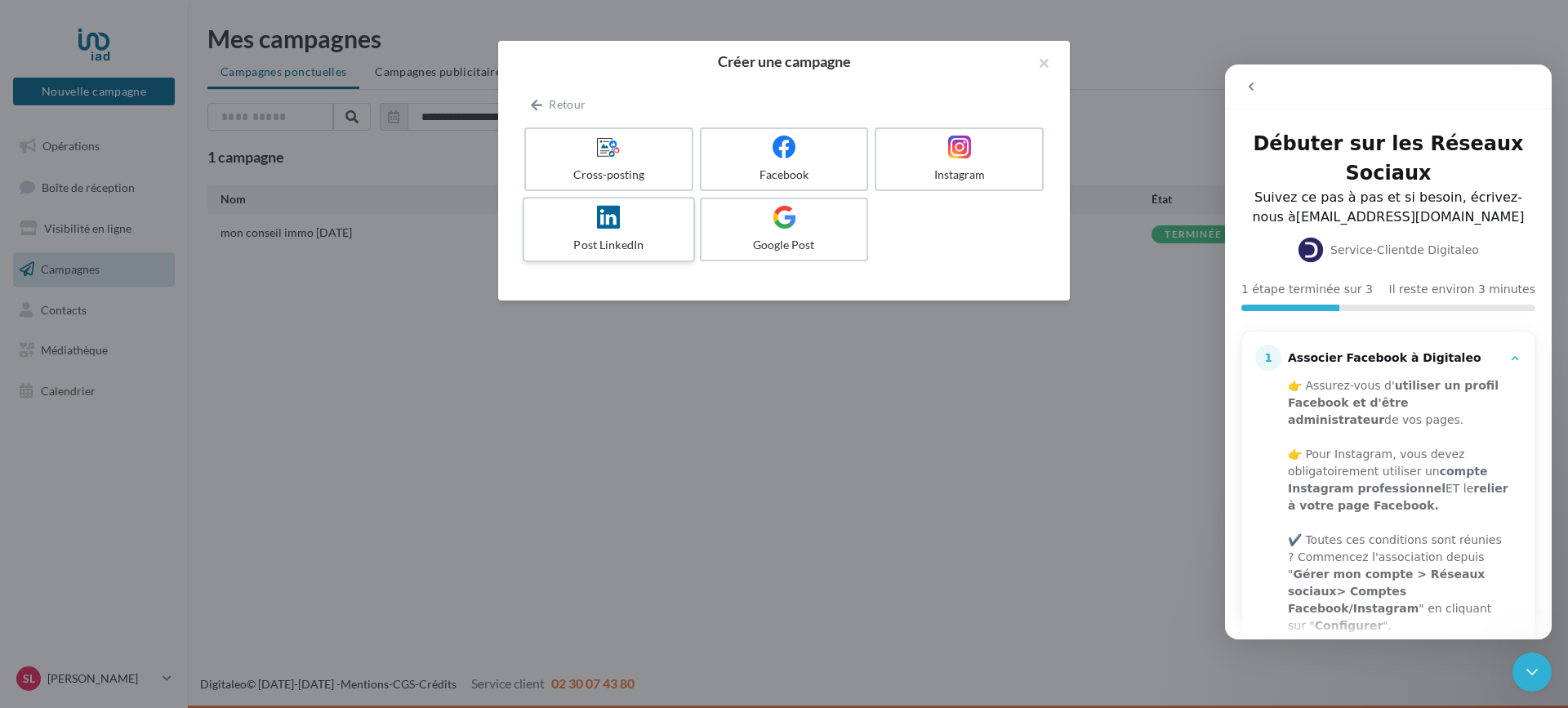
click at [615, 227] on icon at bounding box center [608, 216] width 24 height 24
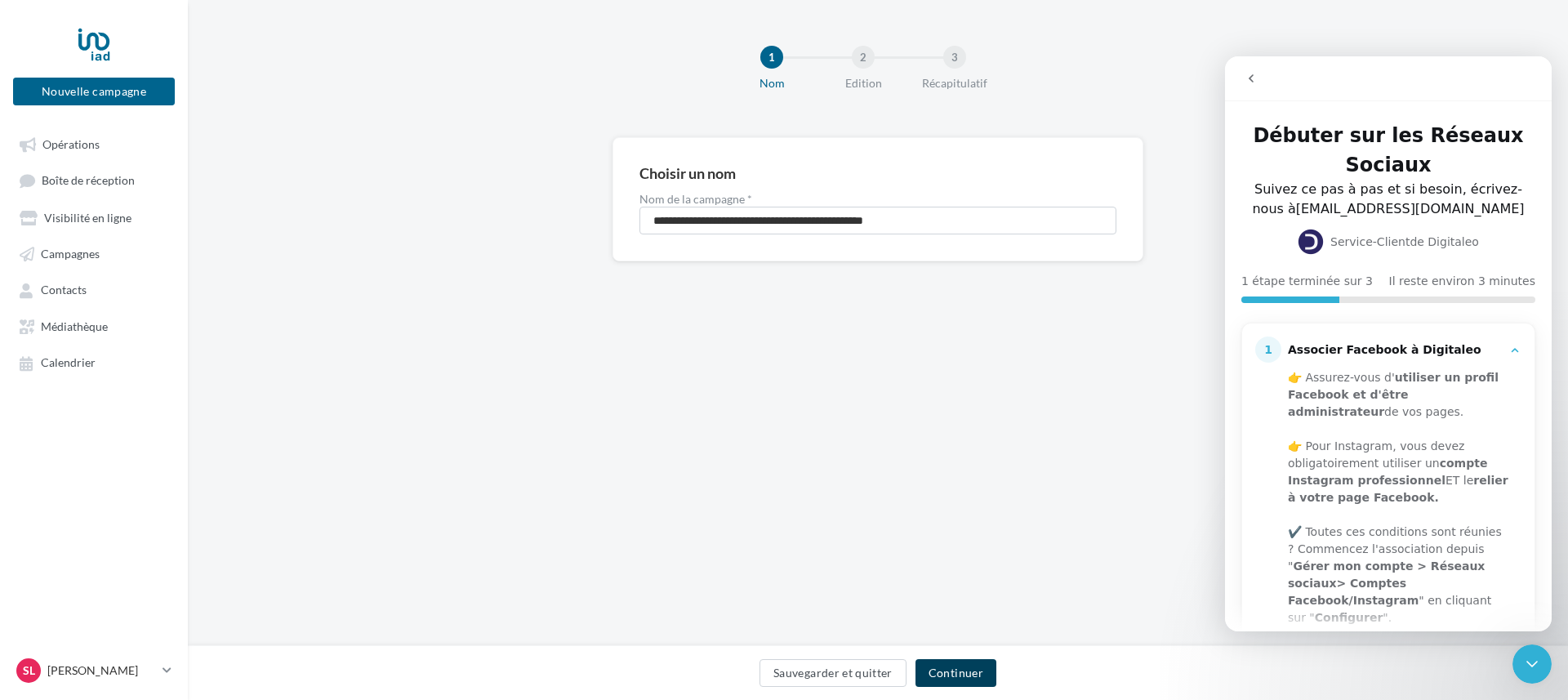
click at [961, 672] on button "Continuer" at bounding box center [956, 672] width 81 height 28
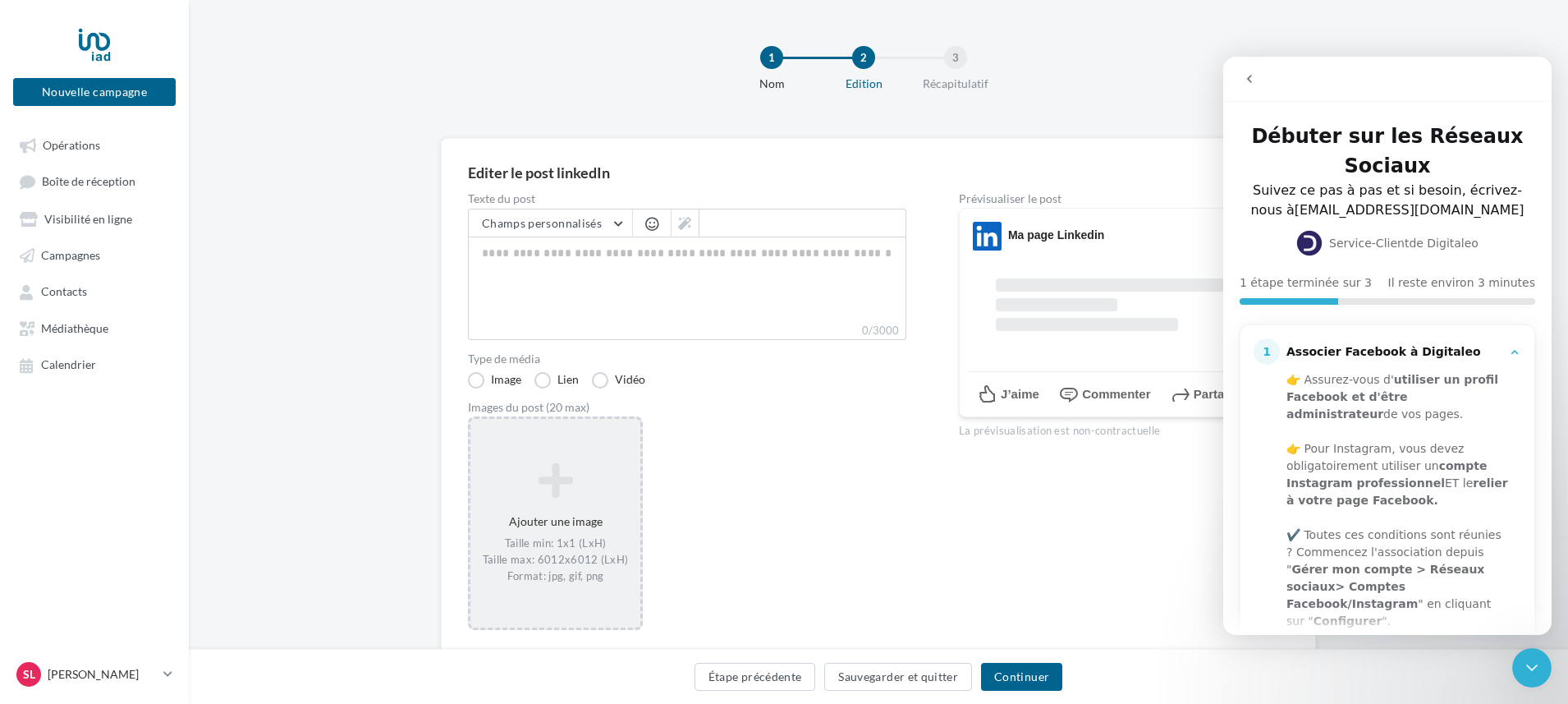
click at [559, 484] on icon at bounding box center [555, 480] width 156 height 39
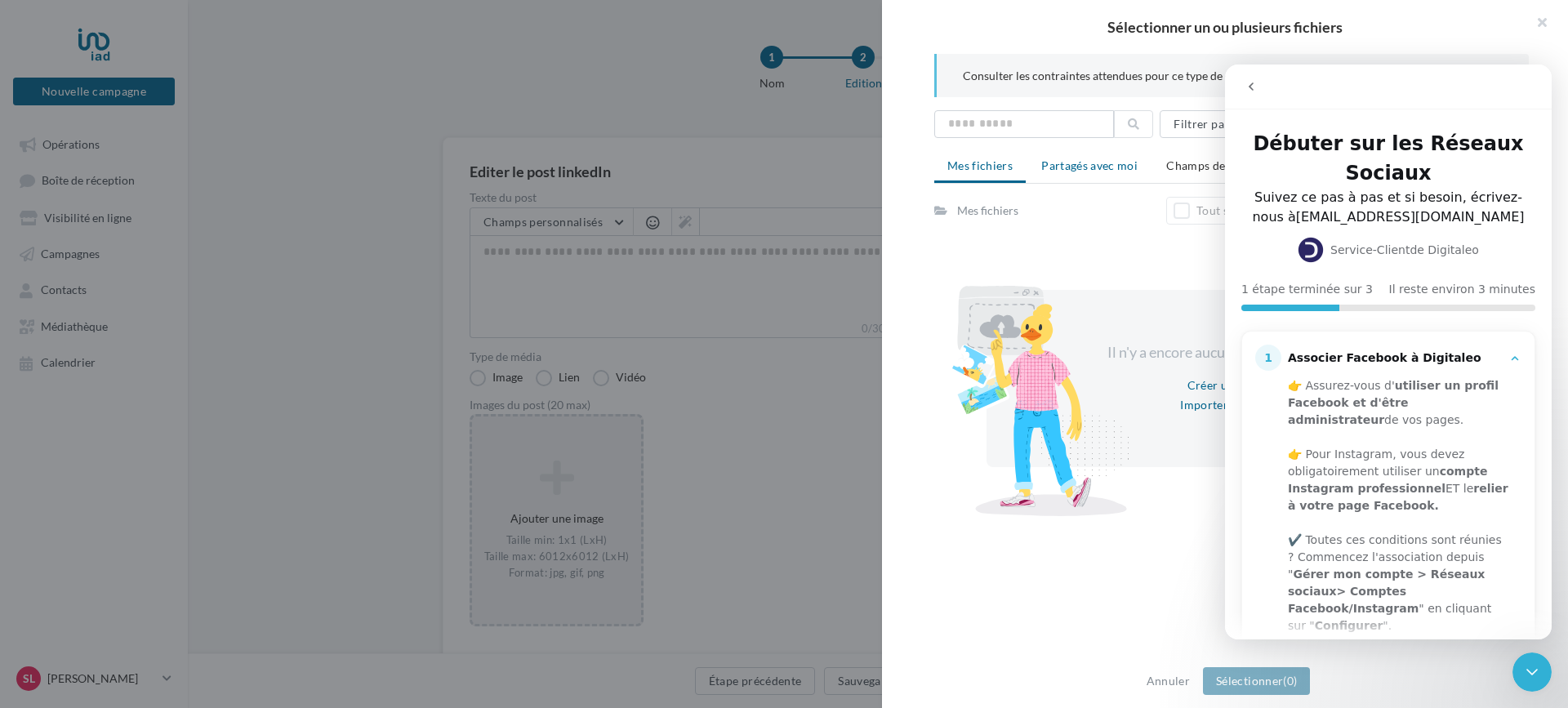
click at [1093, 165] on span "Partagés avec moi" at bounding box center [1090, 165] width 97 height 14
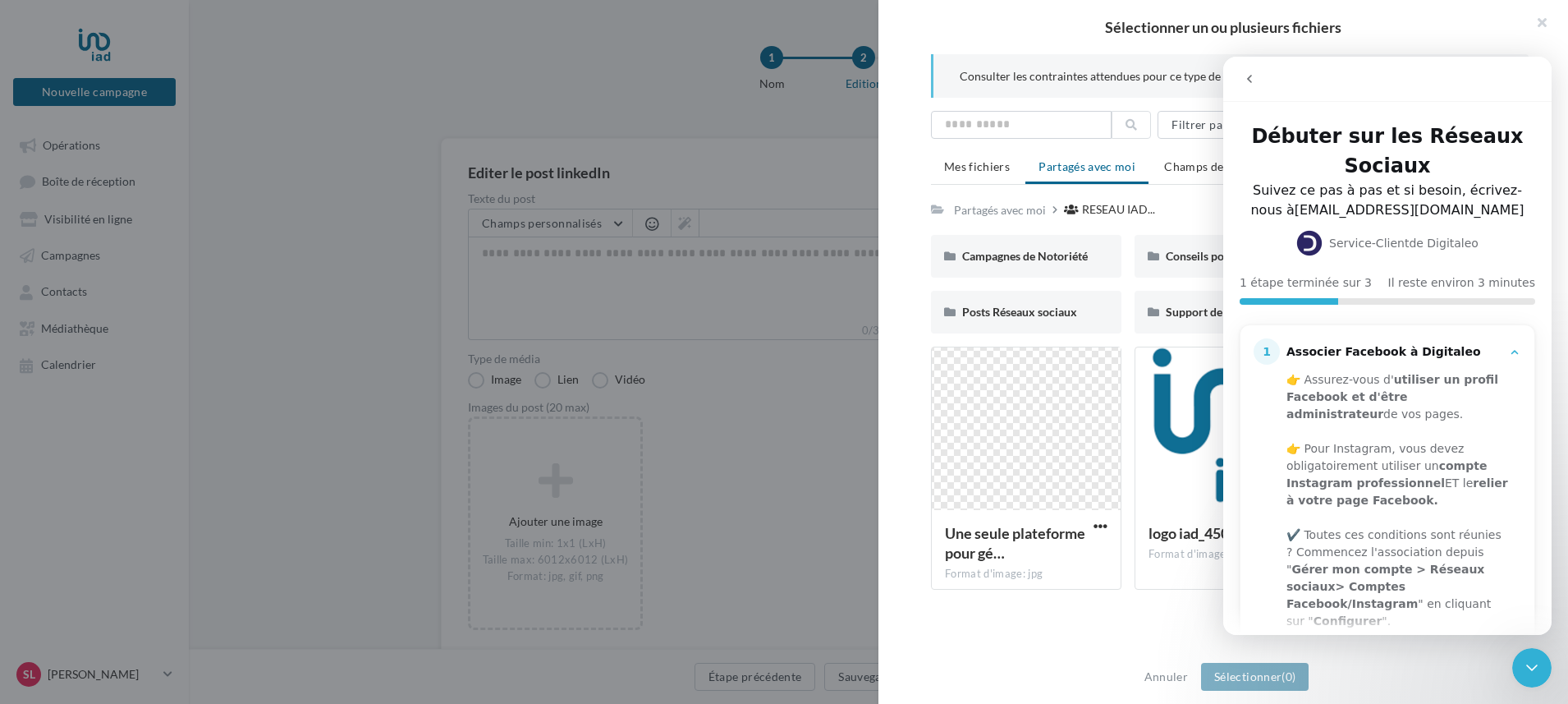
drag, startPoint x: 1394, startPoint y: 71, endPoint x: 1242, endPoint y: 112, distance: 157.4
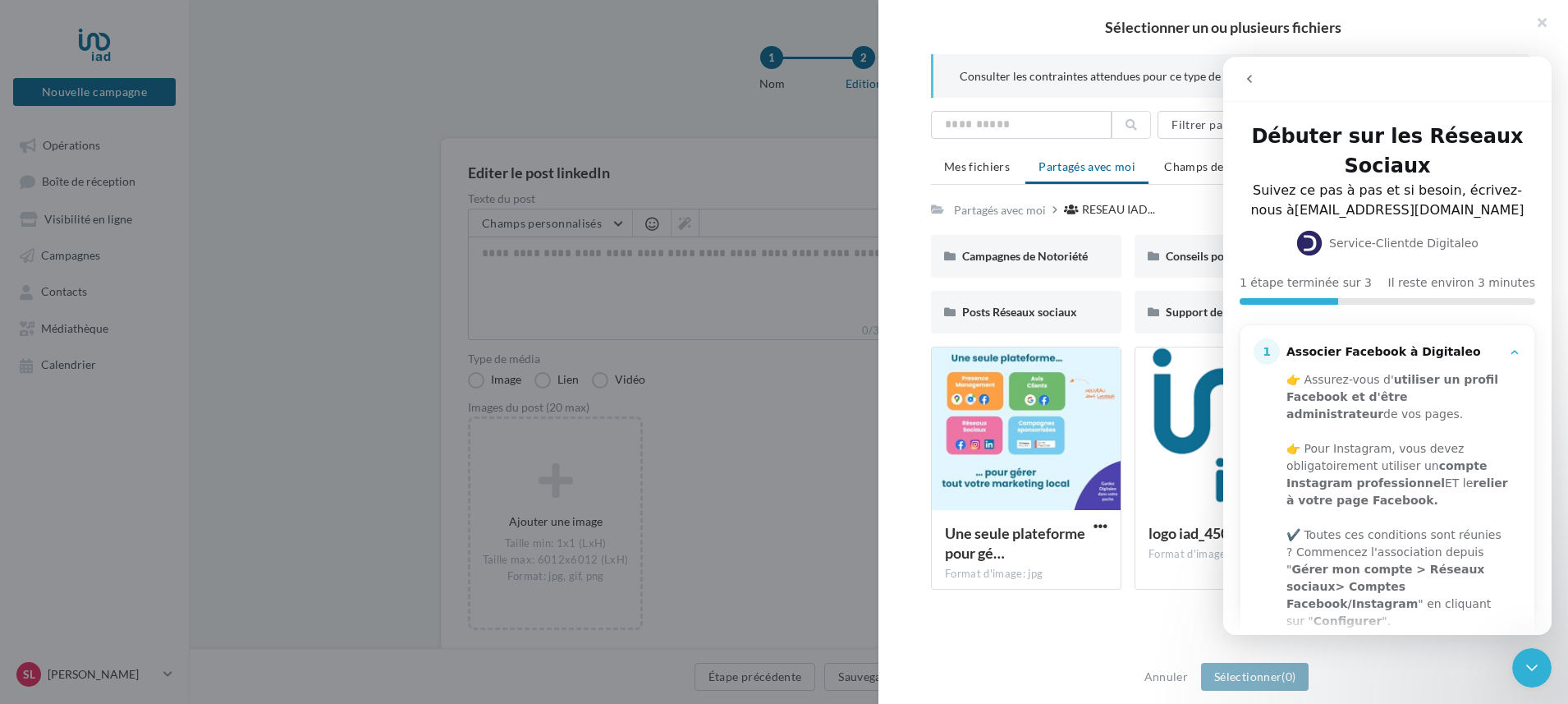
click at [1242, 112] on div "Débuter sur les Réseaux Sociaux Suivez ce pas à pas et si besoin, écrivez-nous …" at bounding box center [1387, 345] width 328 height 578
click at [1541, 21] on button "button" at bounding box center [1535, 25] width 66 height 50
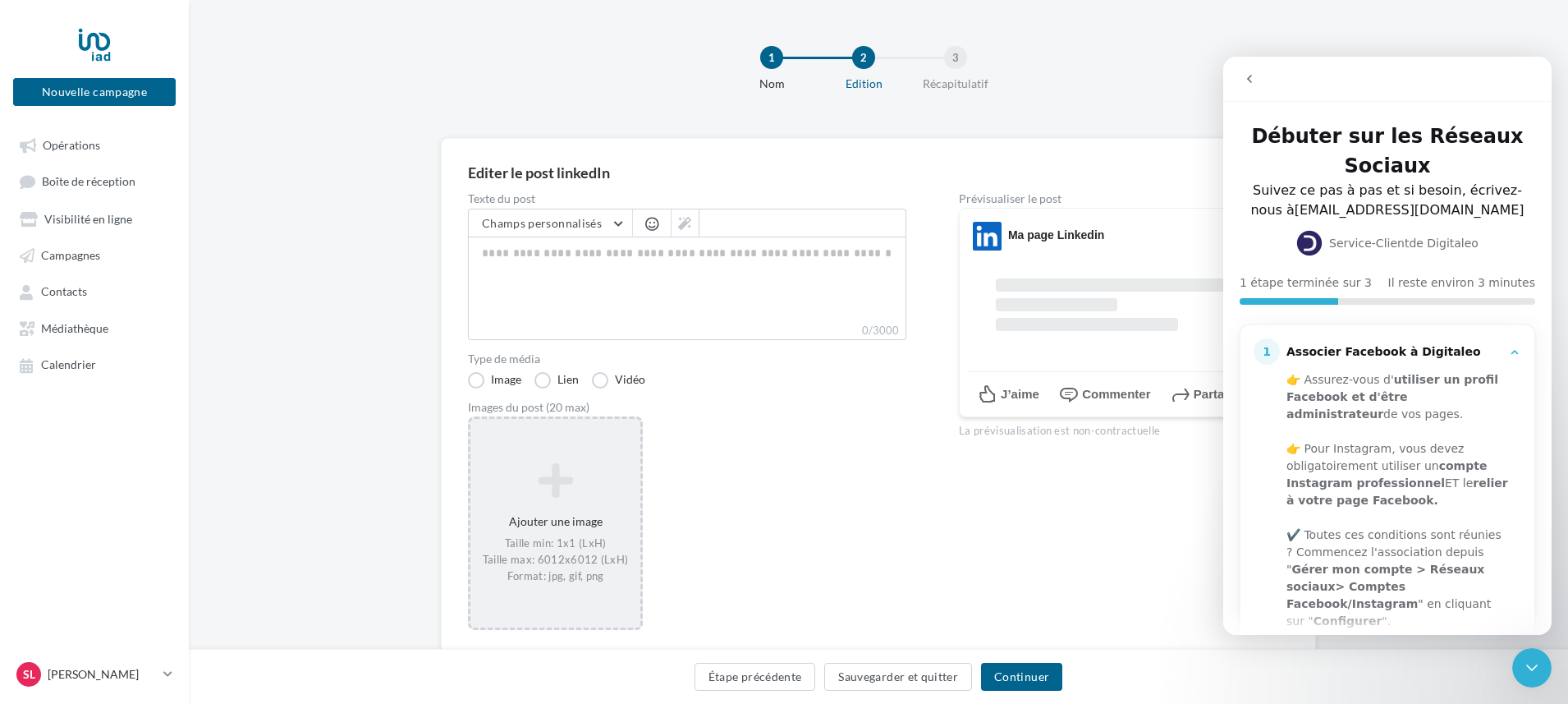
click at [1532, 666] on icon "Fermer le Messenger Intercom" at bounding box center [1532, 667] width 20 height 20
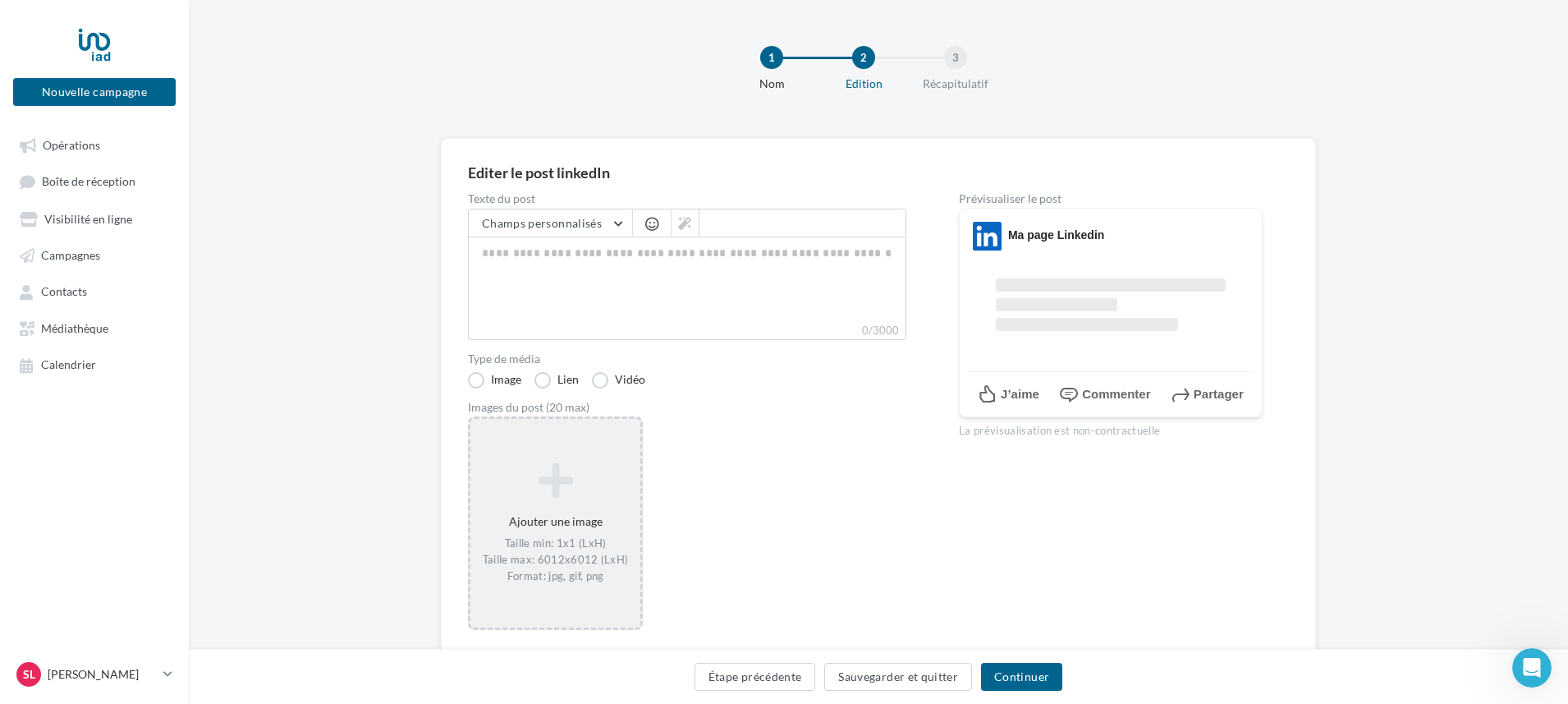
click at [554, 475] on icon at bounding box center [555, 480] width 156 height 39
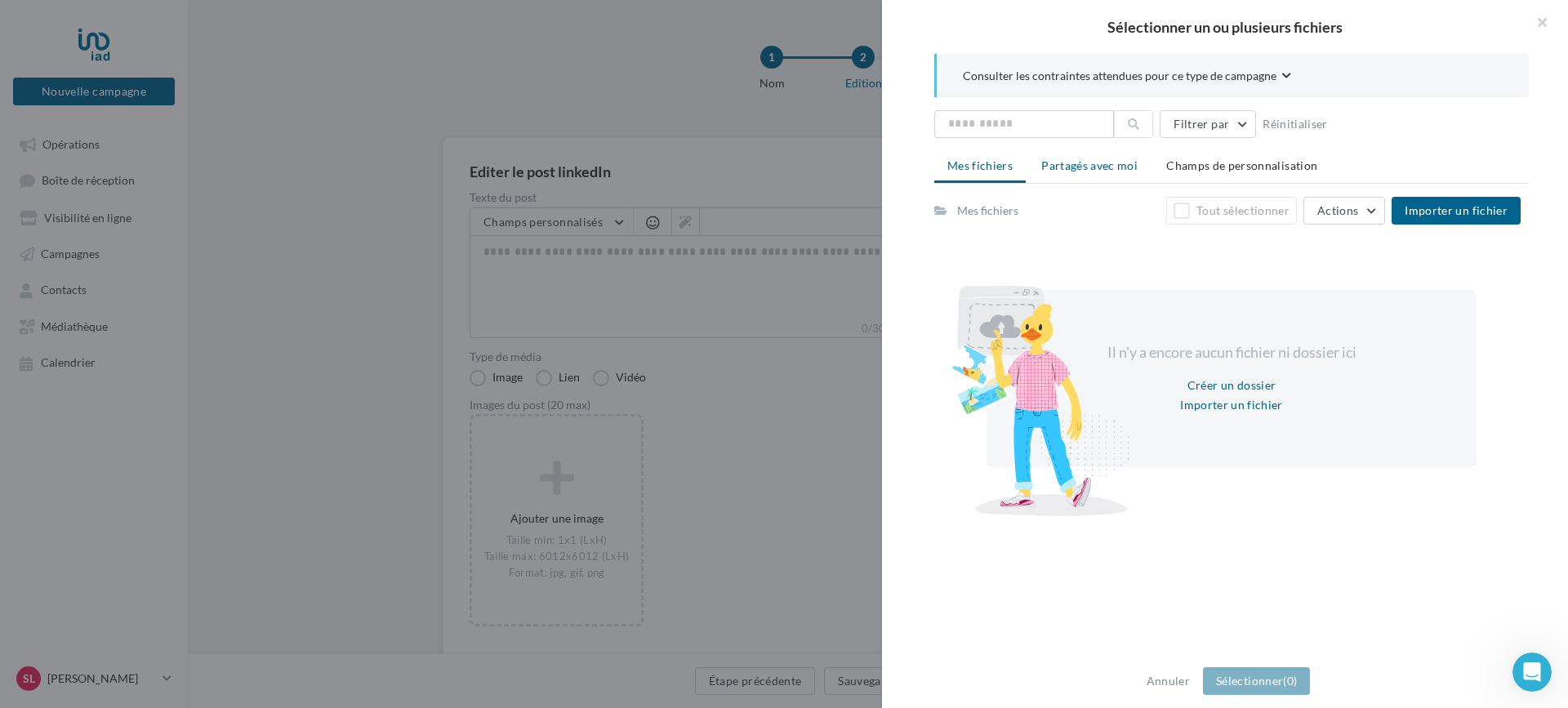
click at [1094, 163] on span "Partagés avec moi" at bounding box center [1090, 165] width 97 height 14
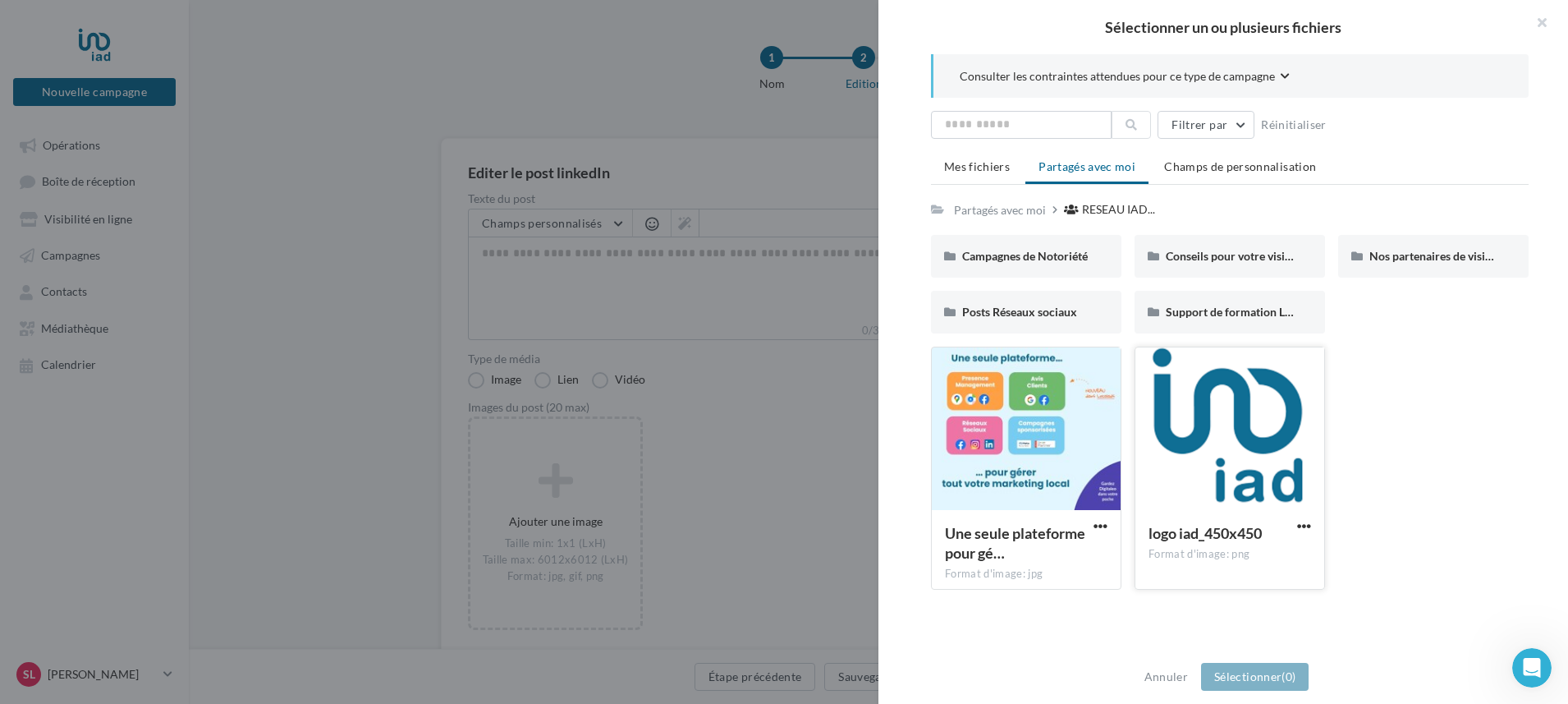
click at [1228, 451] on div at bounding box center [1229, 429] width 189 height 164
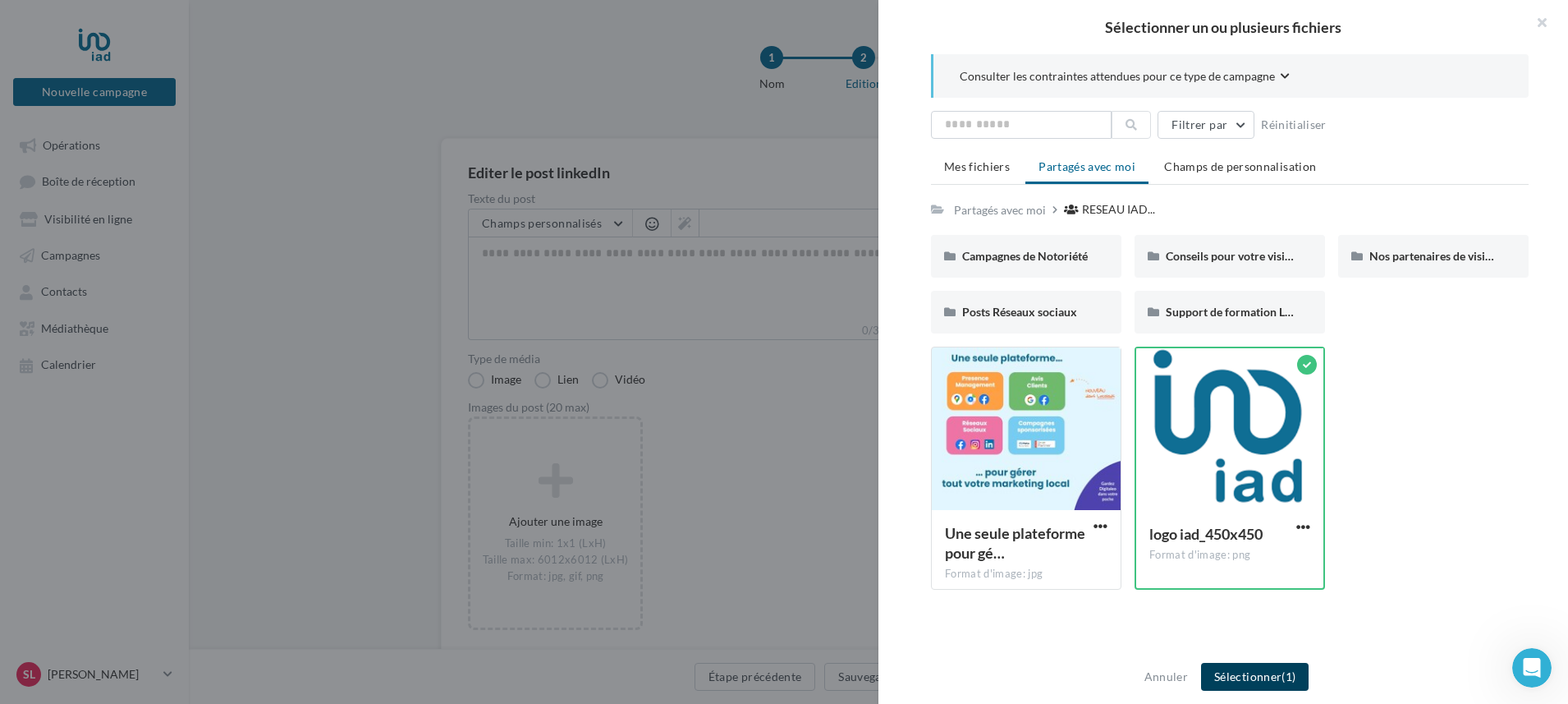
click at [1258, 676] on button "Sélectionner (1)" at bounding box center [1254, 676] width 108 height 28
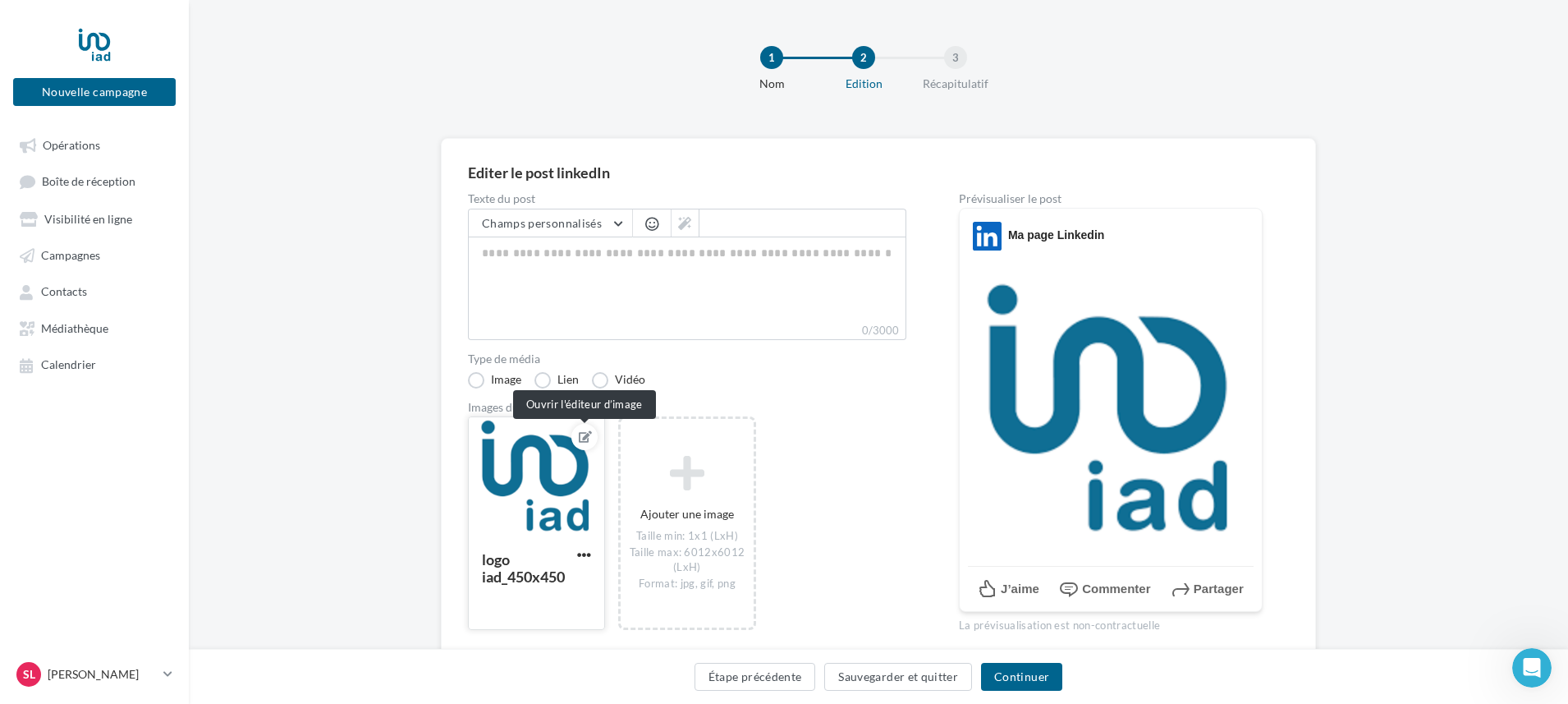
click at [581, 435] on icon at bounding box center [586, 437] width 13 height 11
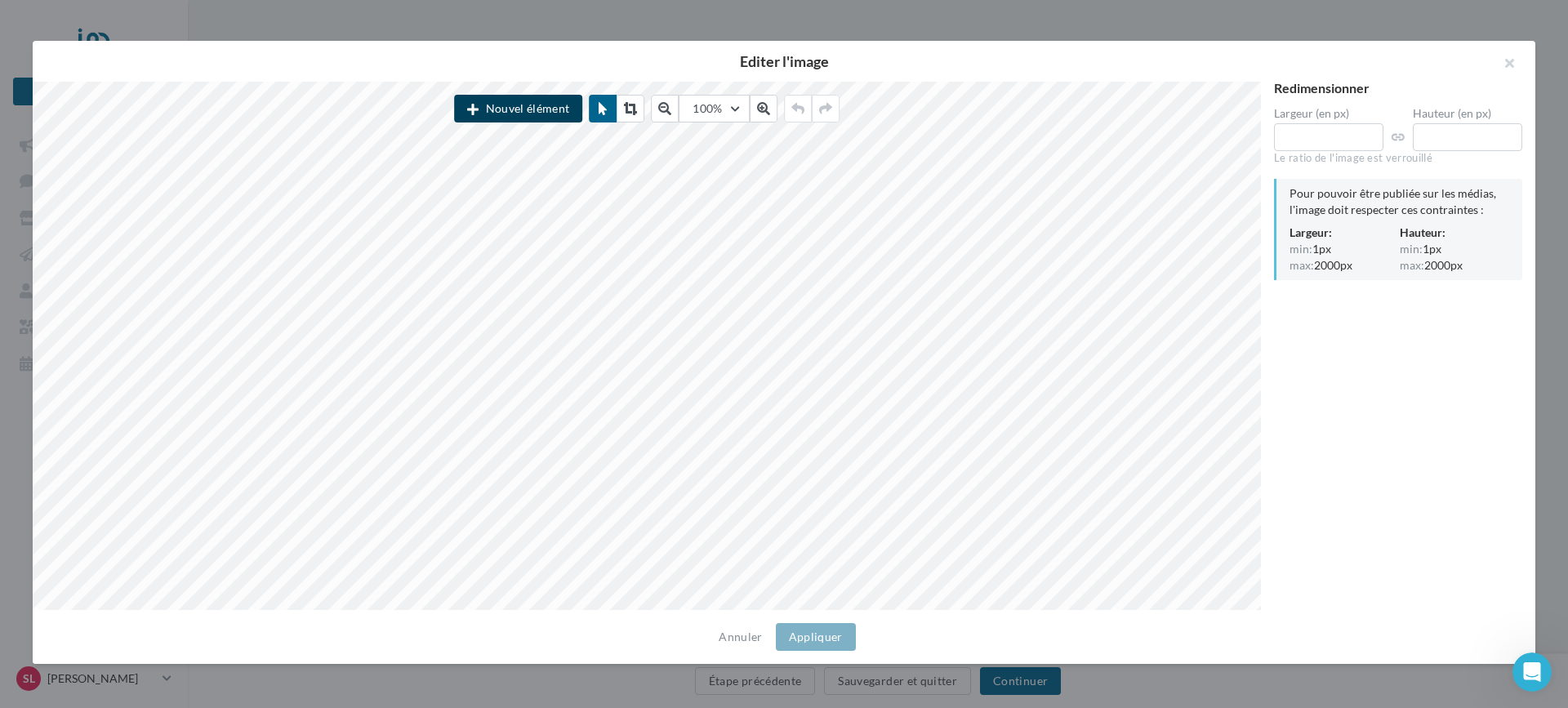
click at [539, 103] on button "Nouvel élément" at bounding box center [518, 108] width 128 height 28
click at [1534, 672] on icon "Ouvrir le Messenger Intercom" at bounding box center [1533, 672] width 11 height 13
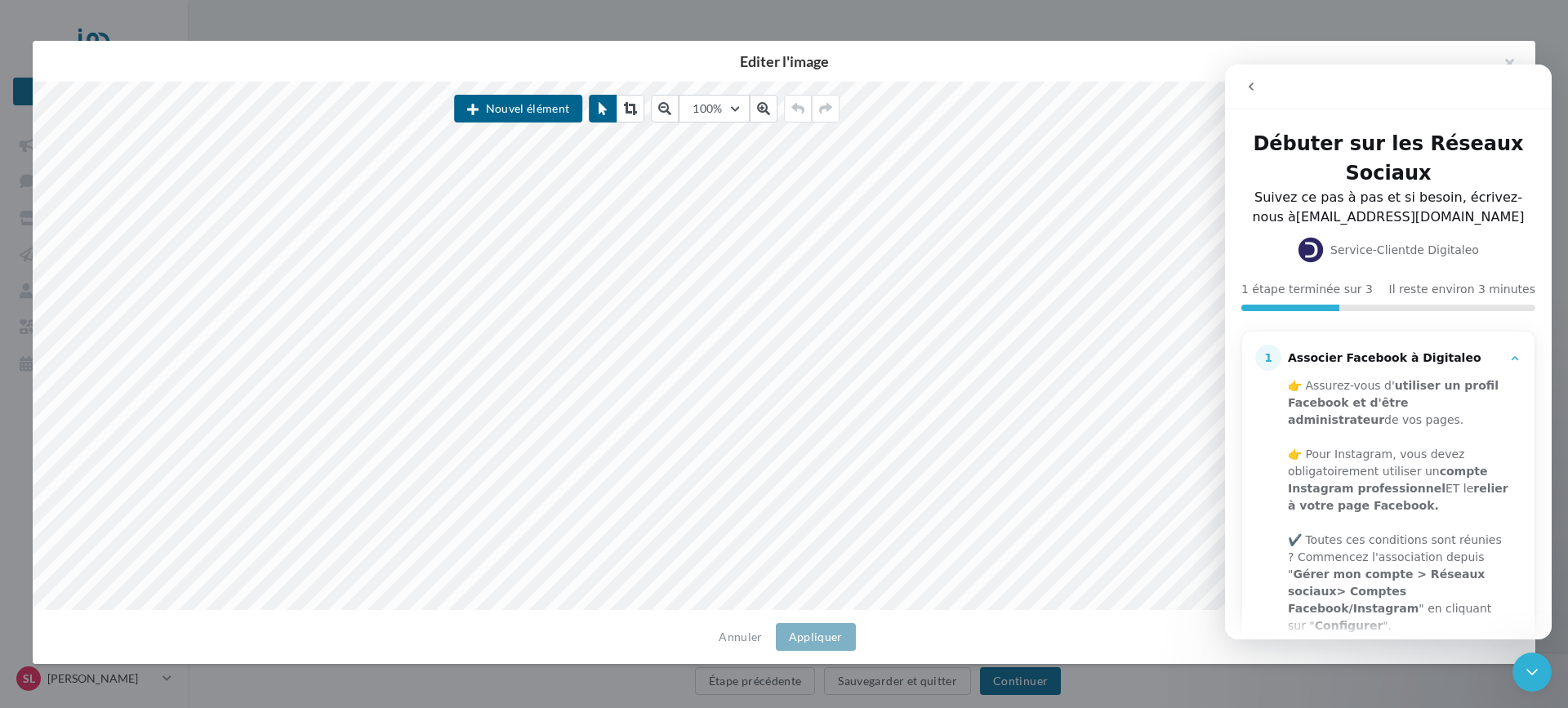
click at [1250, 85] on icon "go back" at bounding box center [1251, 86] width 5 height 9
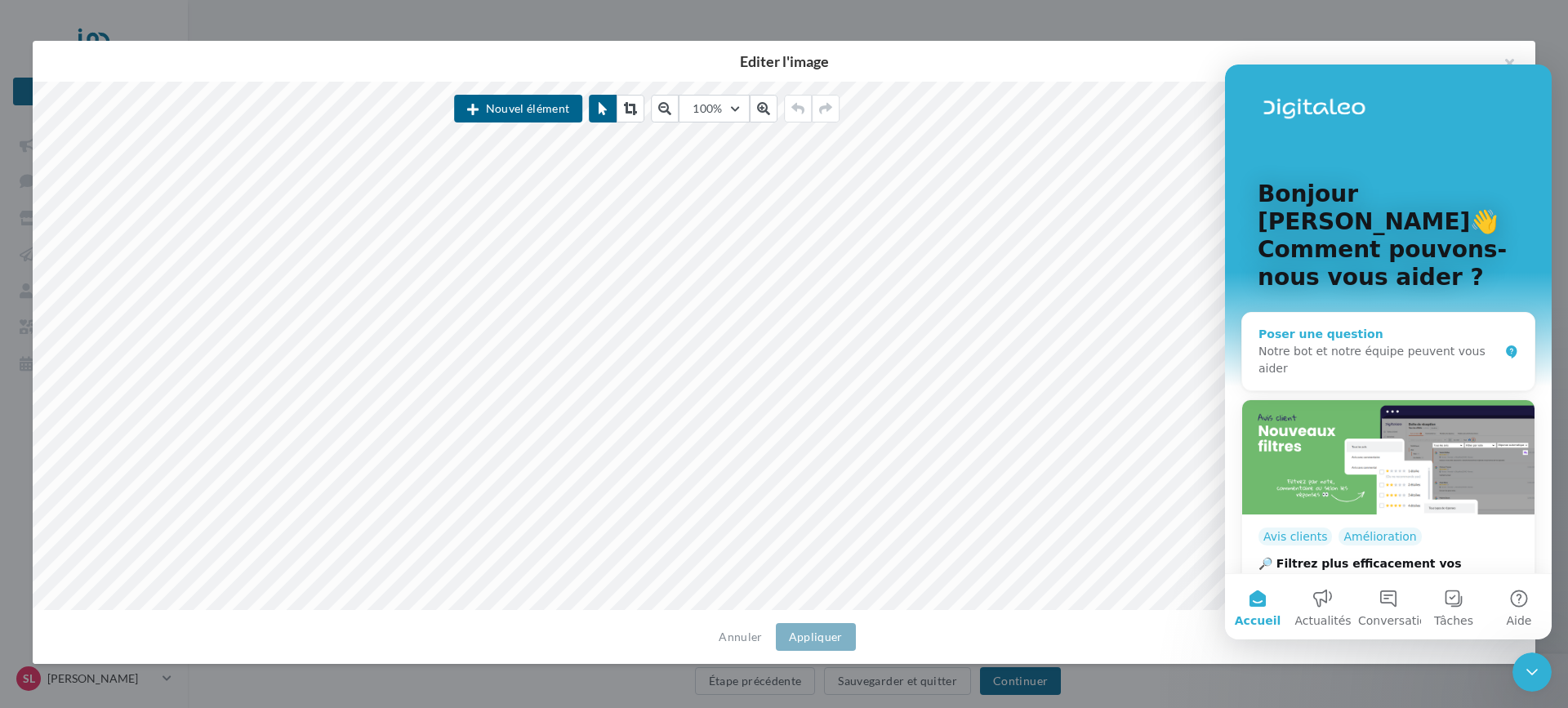
click at [1360, 343] on div "Notre bot et notre équipe peuvent vous aider" at bounding box center [1378, 360] width 240 height 34
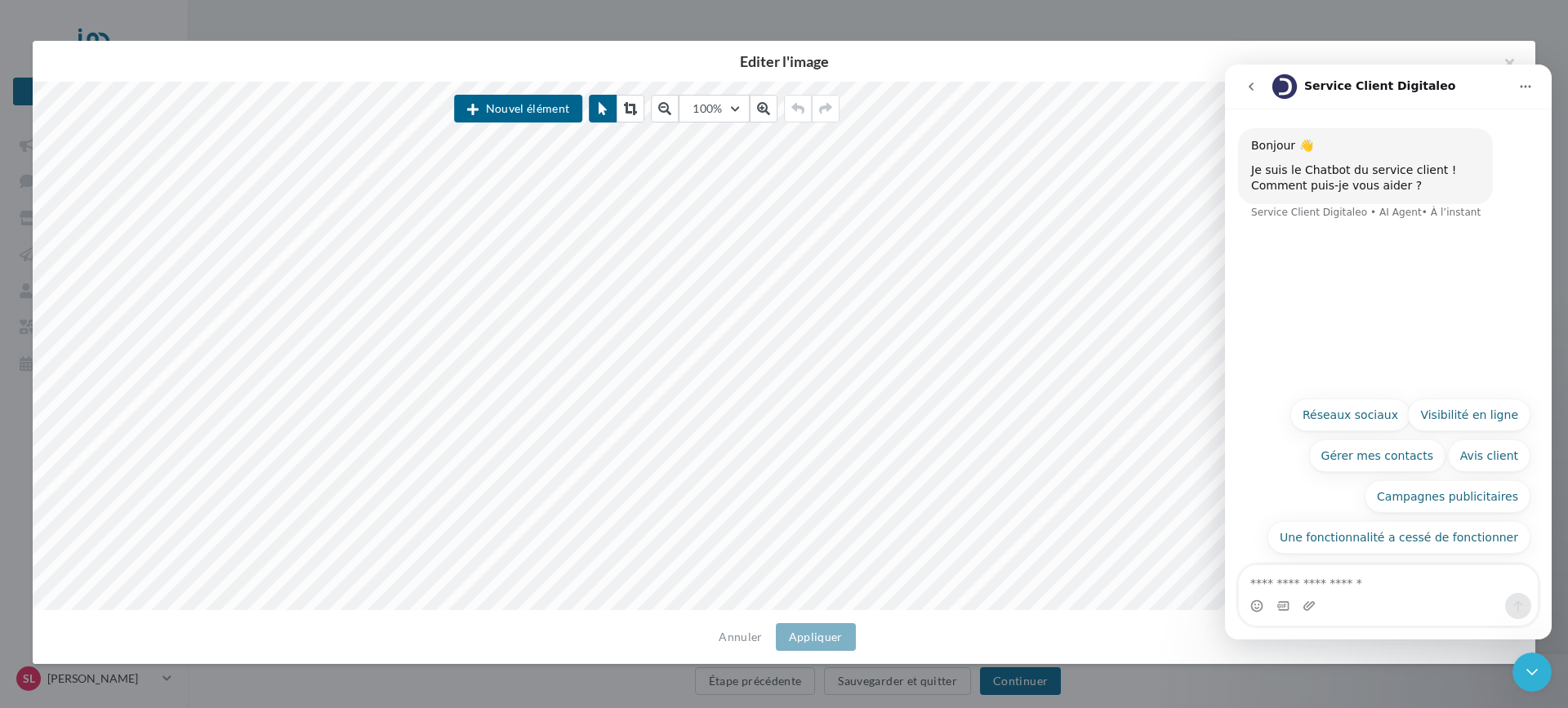
click at [1531, 672] on icon "Fermer le Messenger Intercom" at bounding box center [1533, 672] width 11 height 7
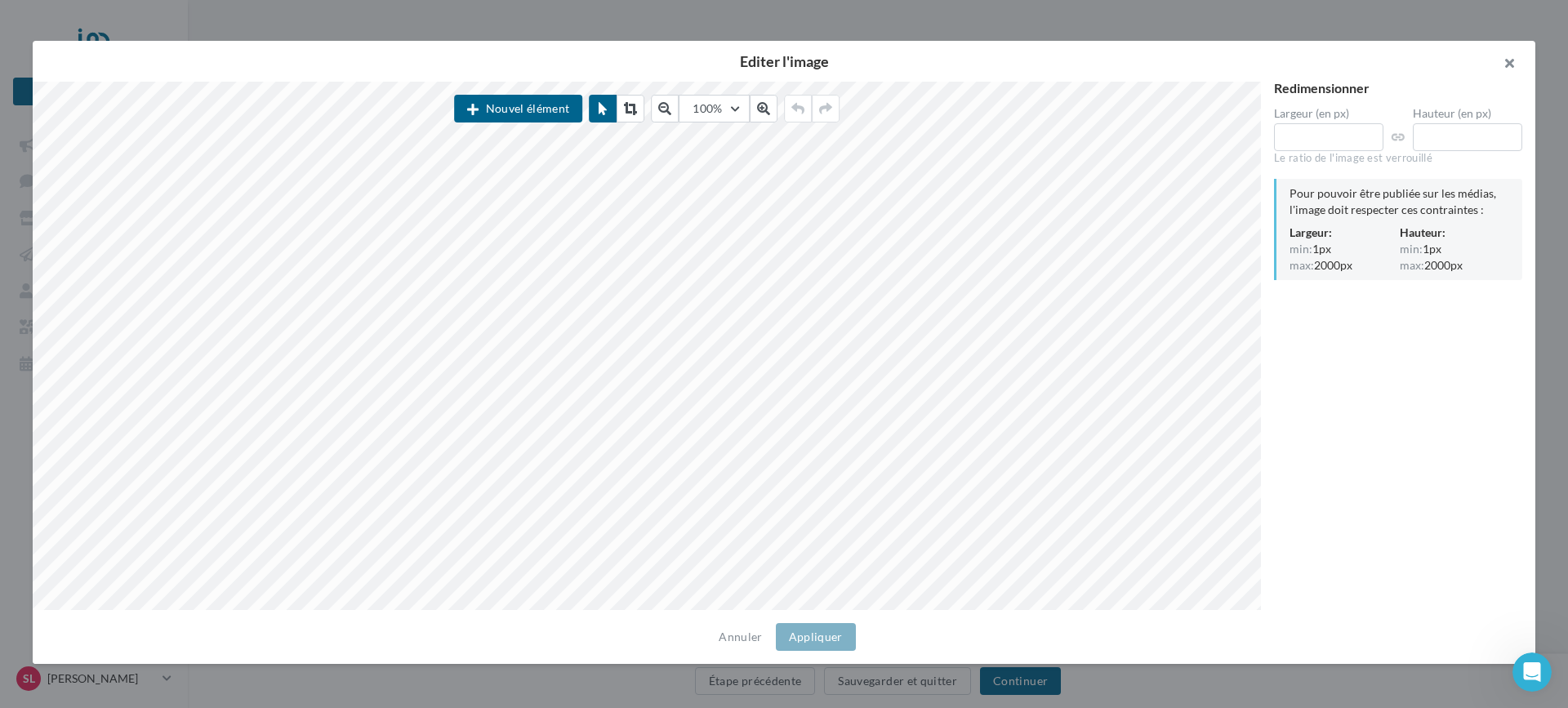
click at [1509, 65] on button "button" at bounding box center [1503, 65] width 65 height 49
